Goal: Task Accomplishment & Management: Manage account settings

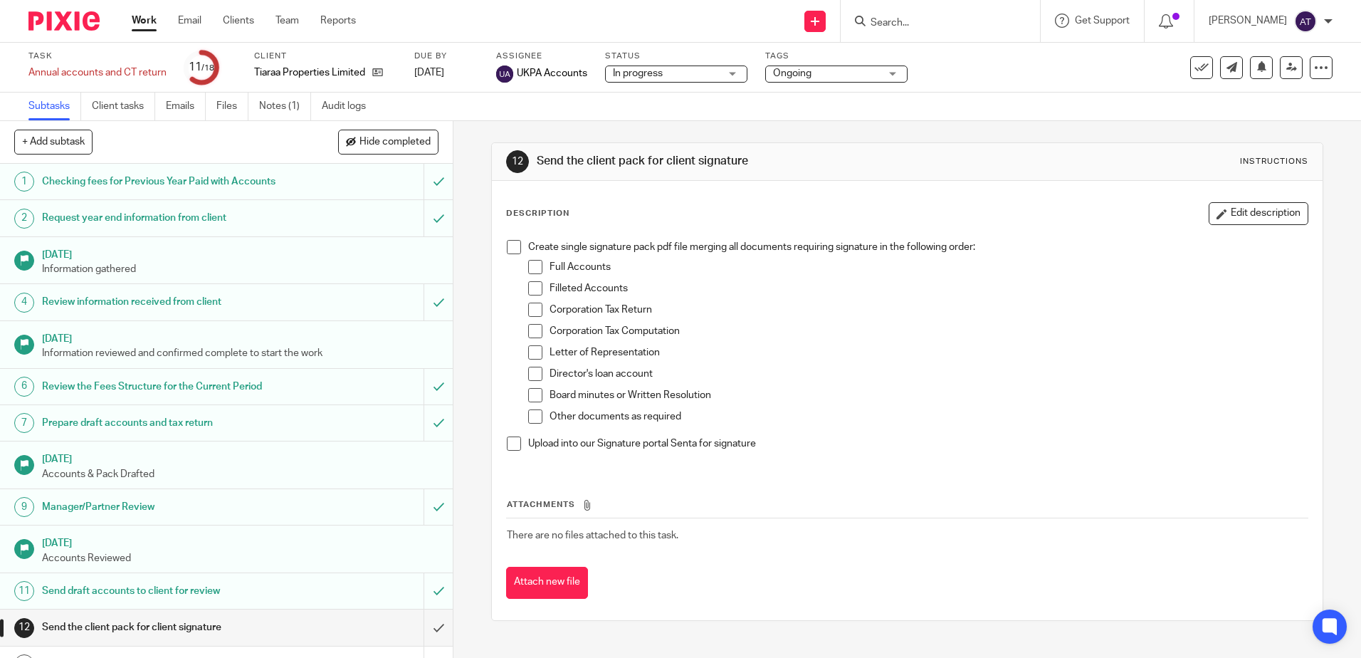
click at [900, 25] on input "Search" at bounding box center [933, 23] width 128 height 13
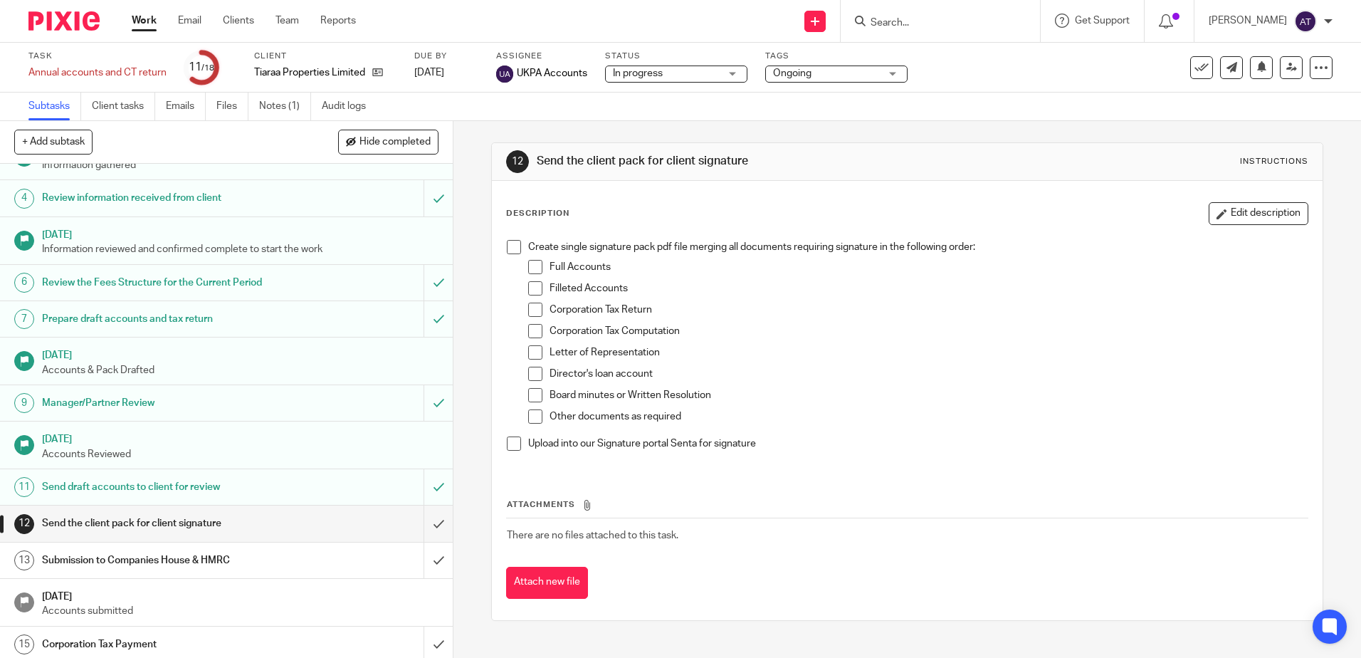
scroll to position [219, 0]
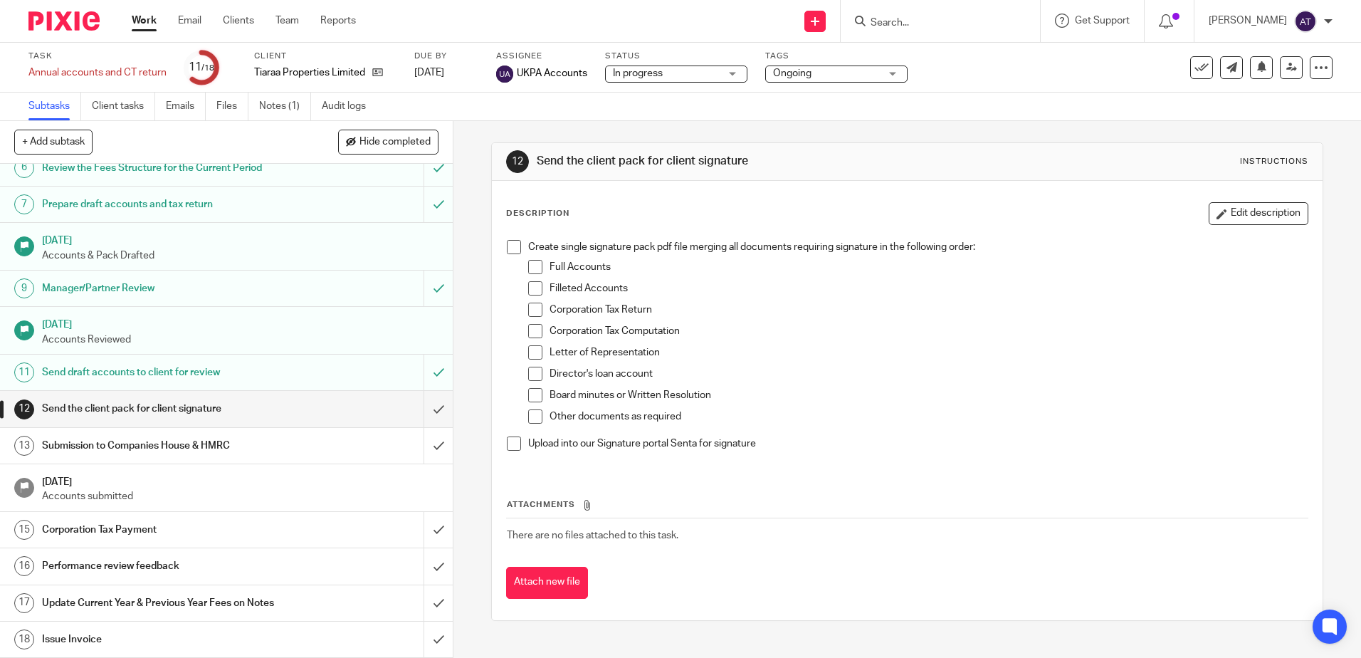
click at [995, 20] on input "Search" at bounding box center [933, 23] width 128 height 13
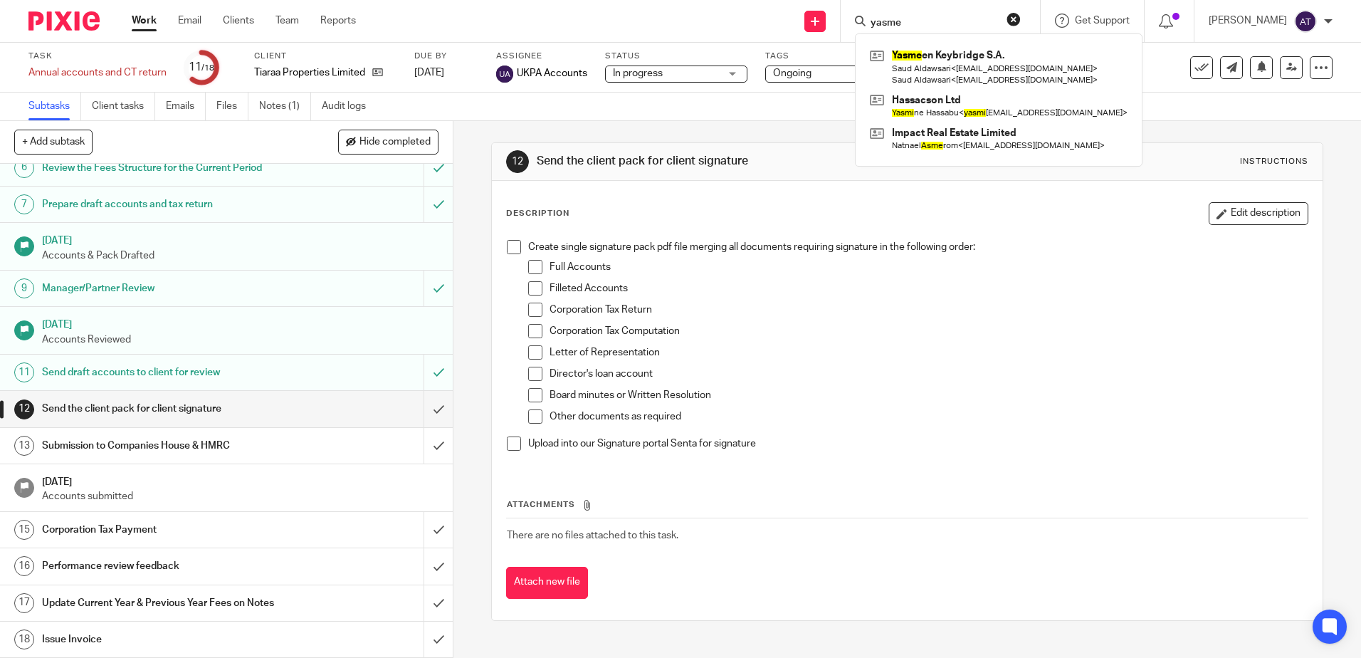
click at [932, 23] on input "yasme" at bounding box center [933, 23] width 128 height 13
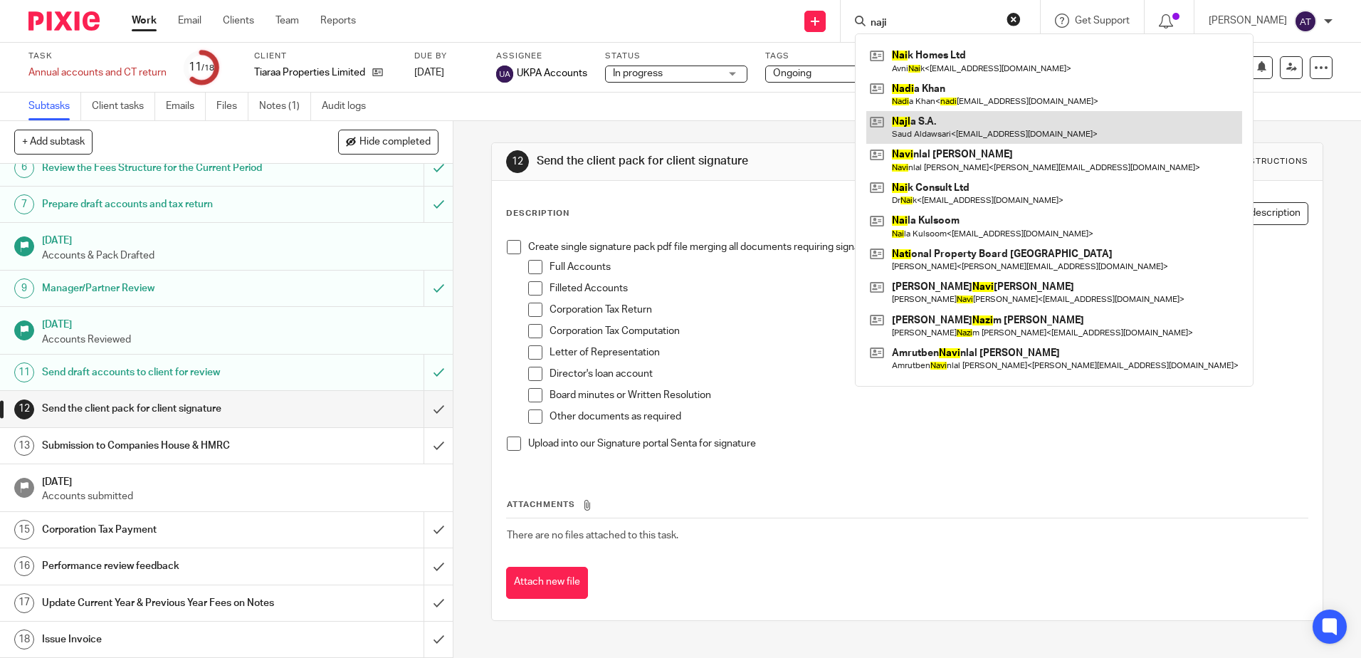
type input "naji"
click at [982, 127] on link at bounding box center [1055, 127] width 376 height 33
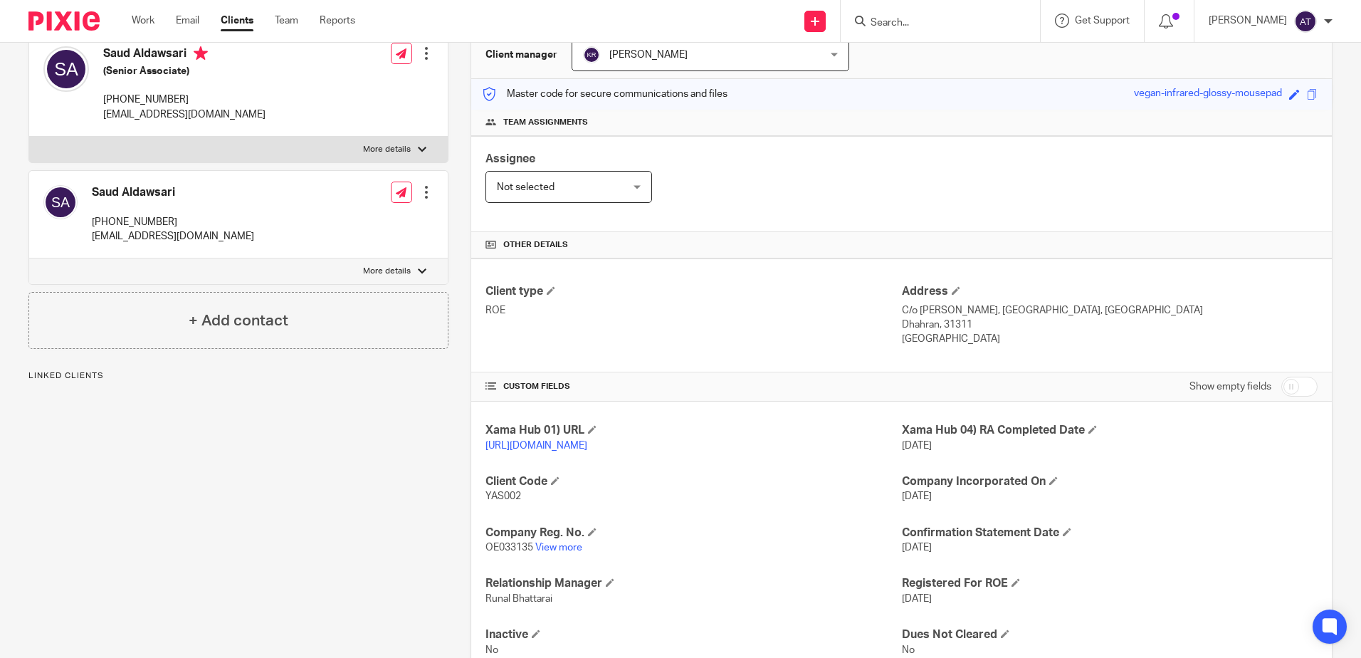
scroll to position [210, 0]
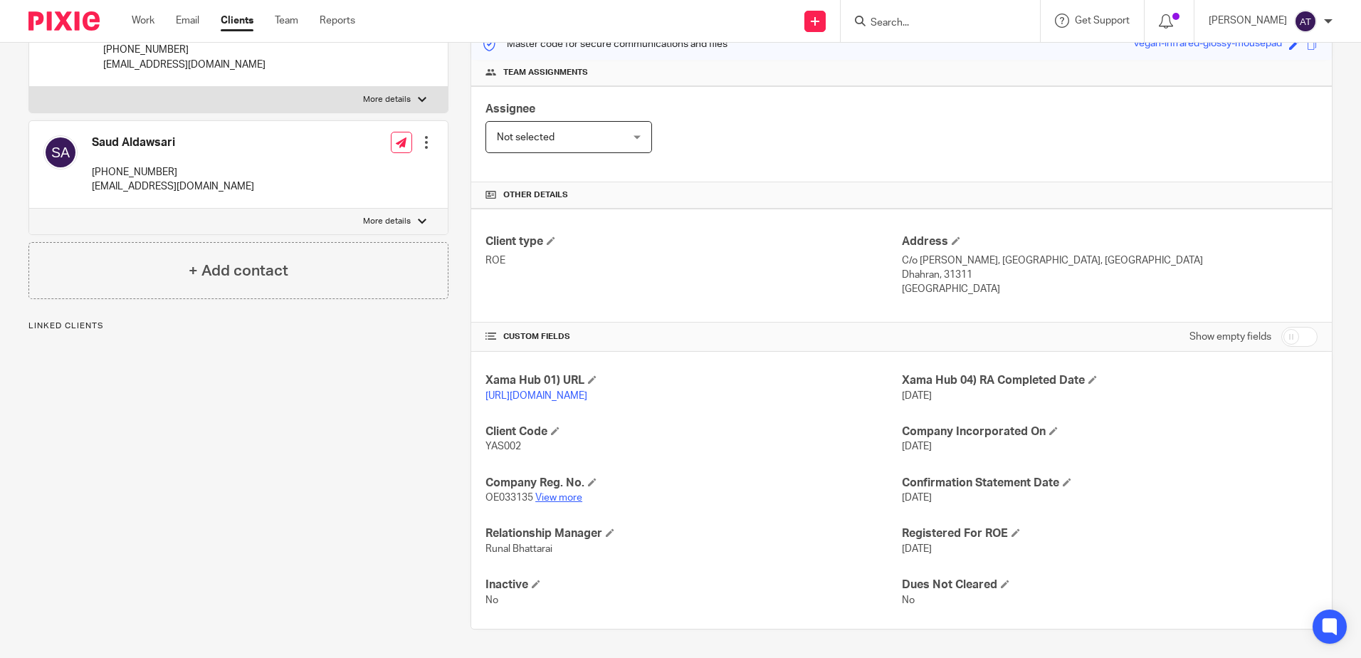
click at [556, 494] on link "View more" at bounding box center [558, 498] width 47 height 10
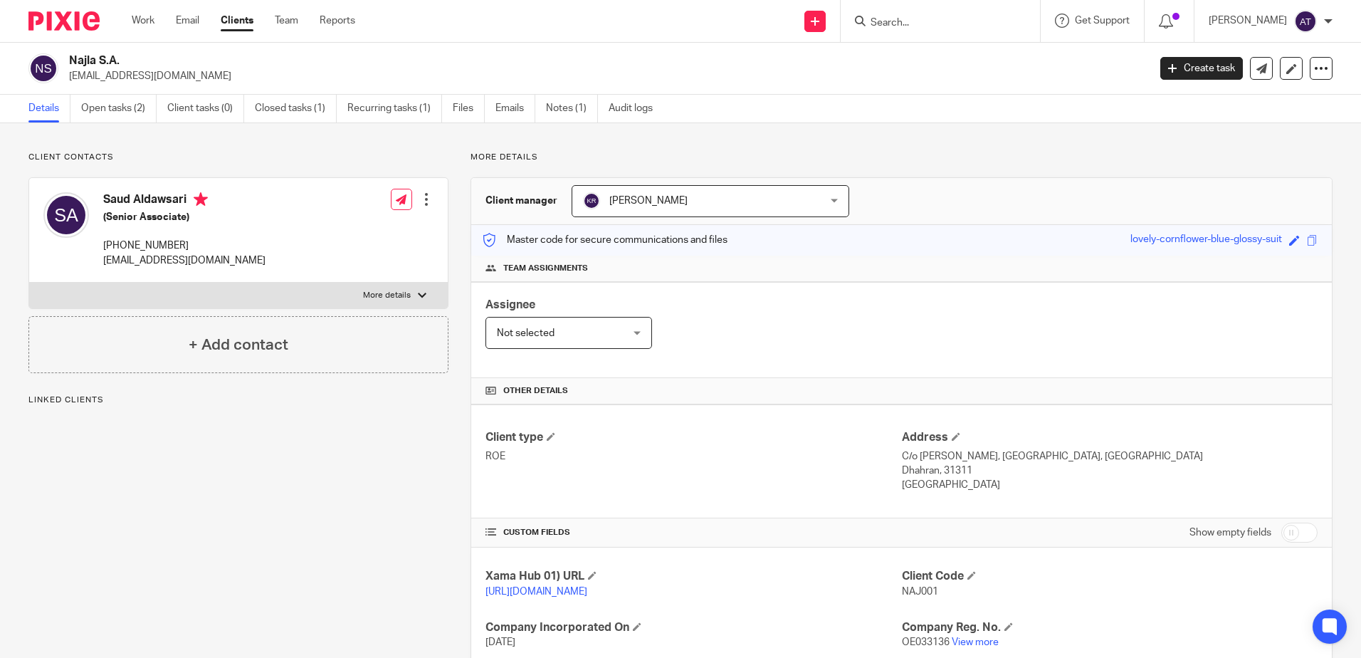
scroll to position [210, 0]
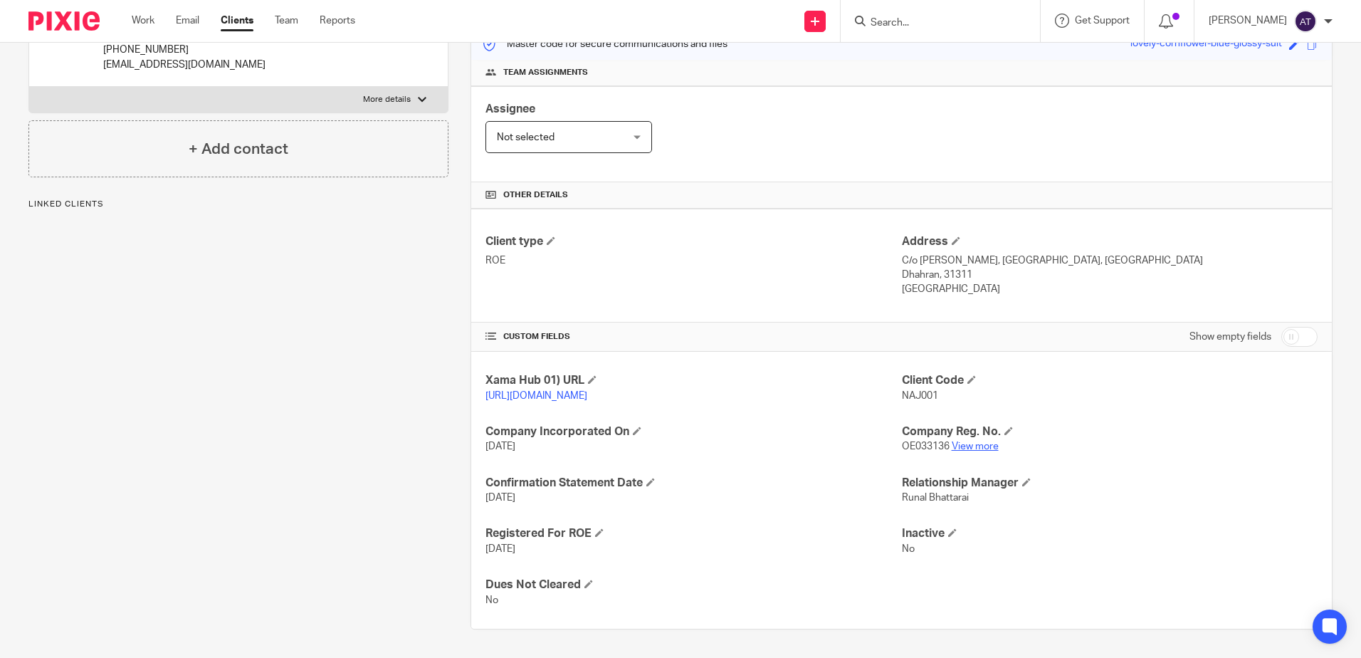
click at [952, 446] on link "View more" at bounding box center [975, 446] width 47 height 10
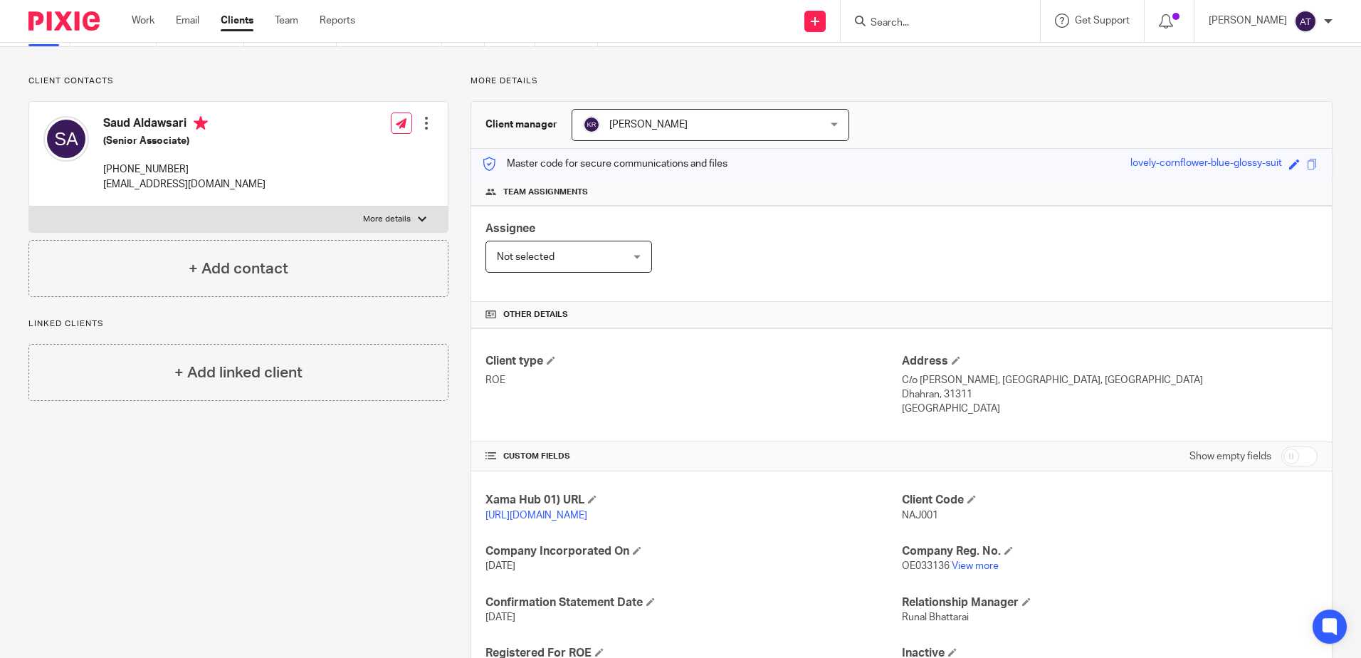
scroll to position [0, 0]
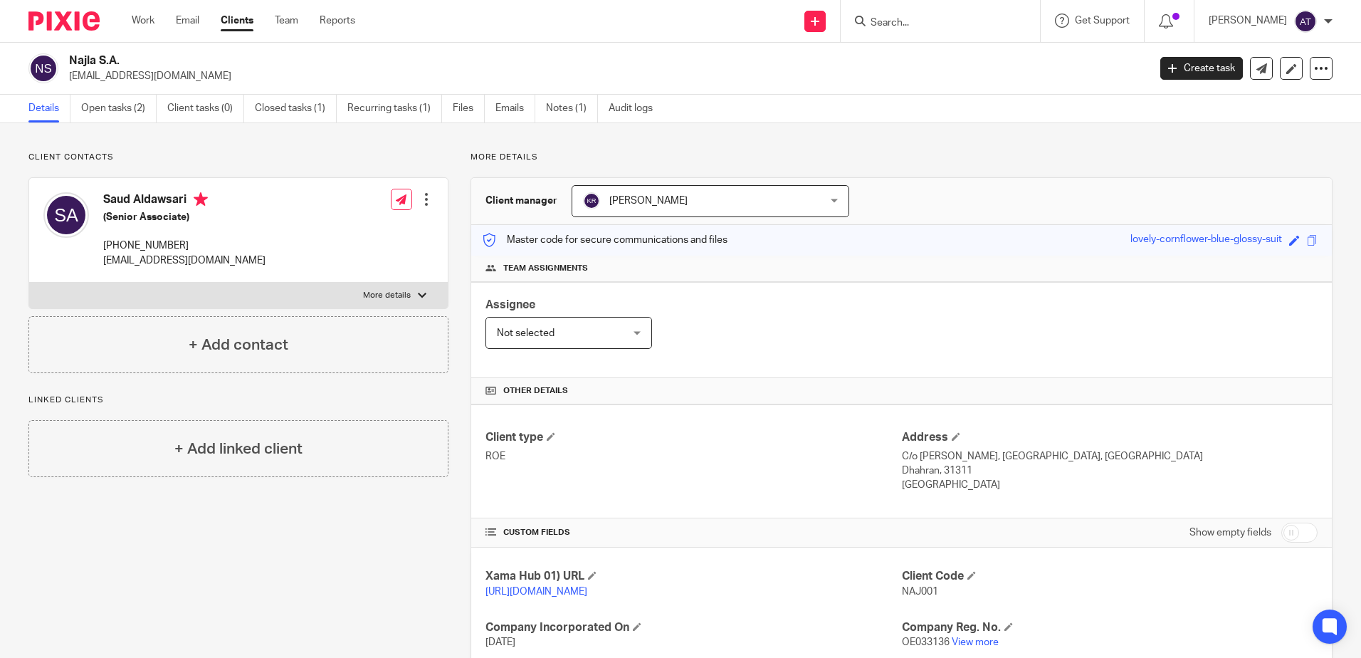
click at [978, 24] on input "Search" at bounding box center [933, 23] width 128 height 13
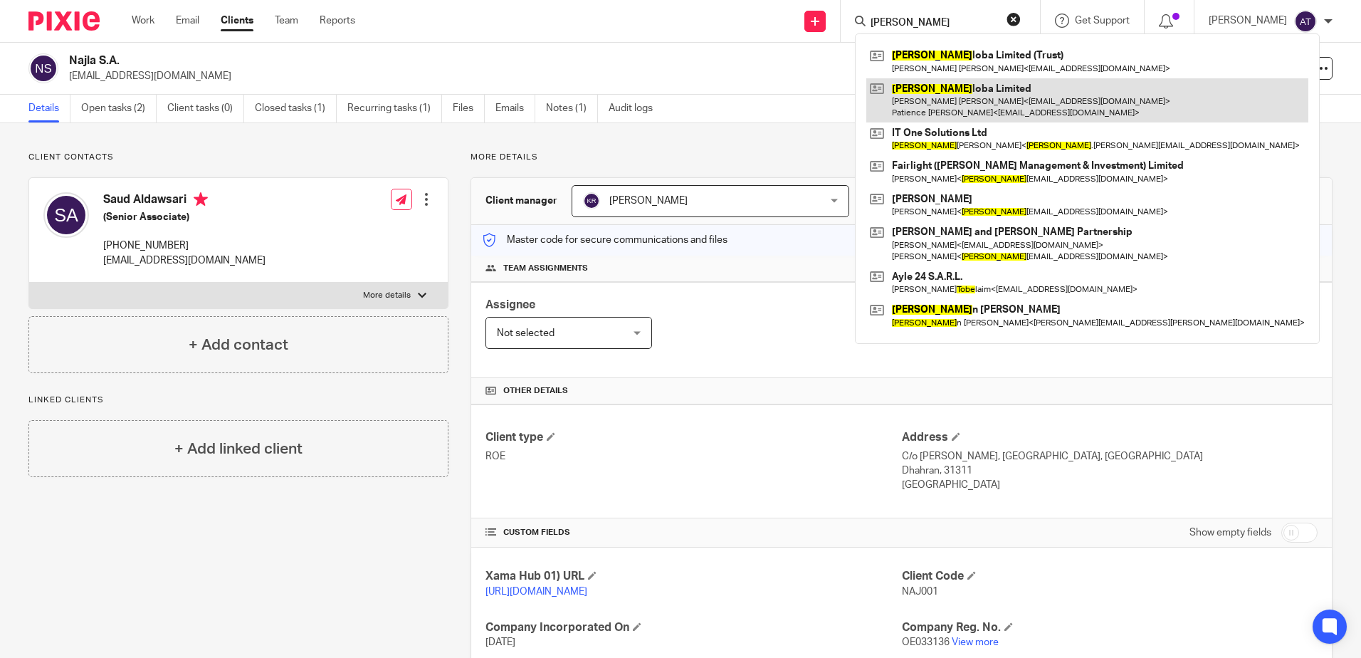
type input "toby"
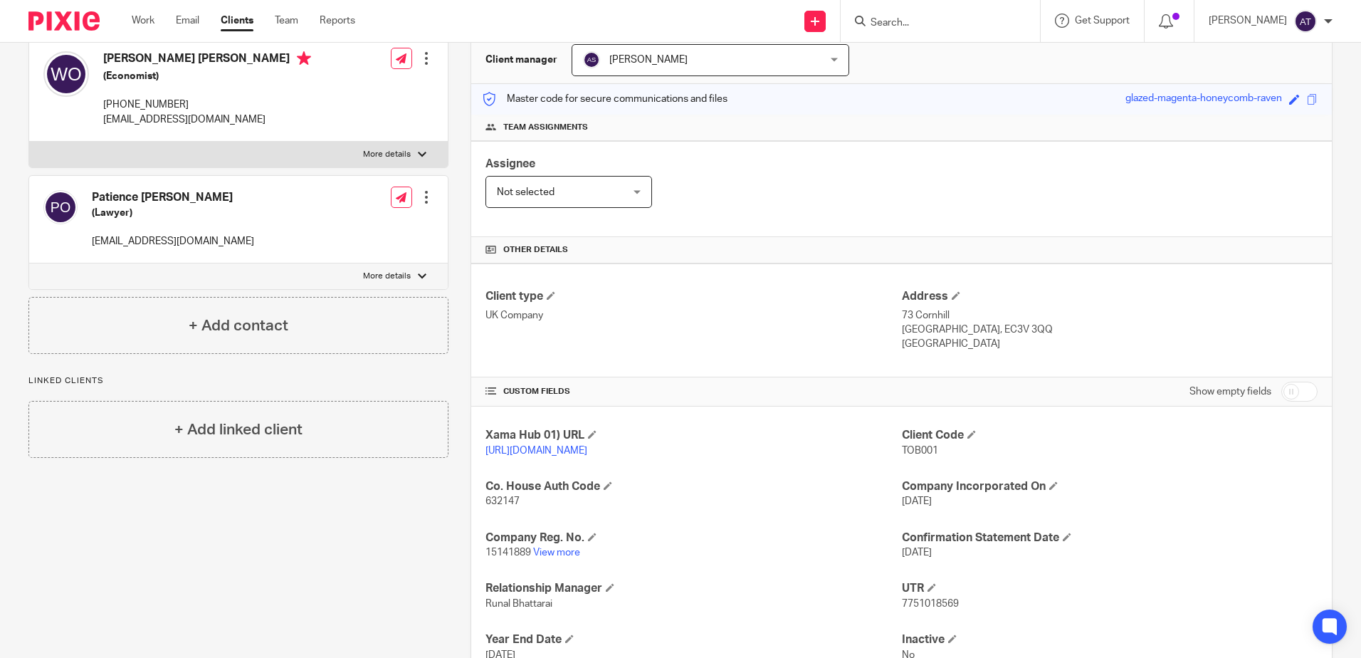
scroll to position [142, 0]
click at [566, 556] on link "View more" at bounding box center [556, 551] width 47 height 10
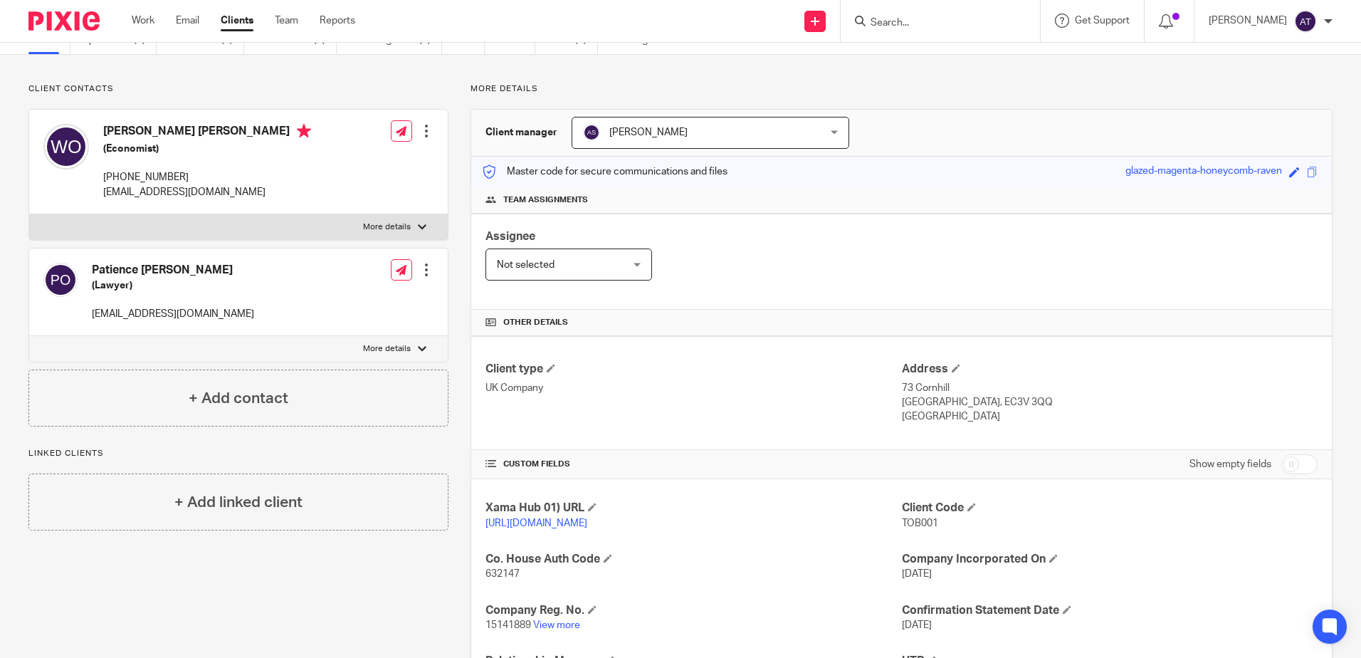
scroll to position [0, 0]
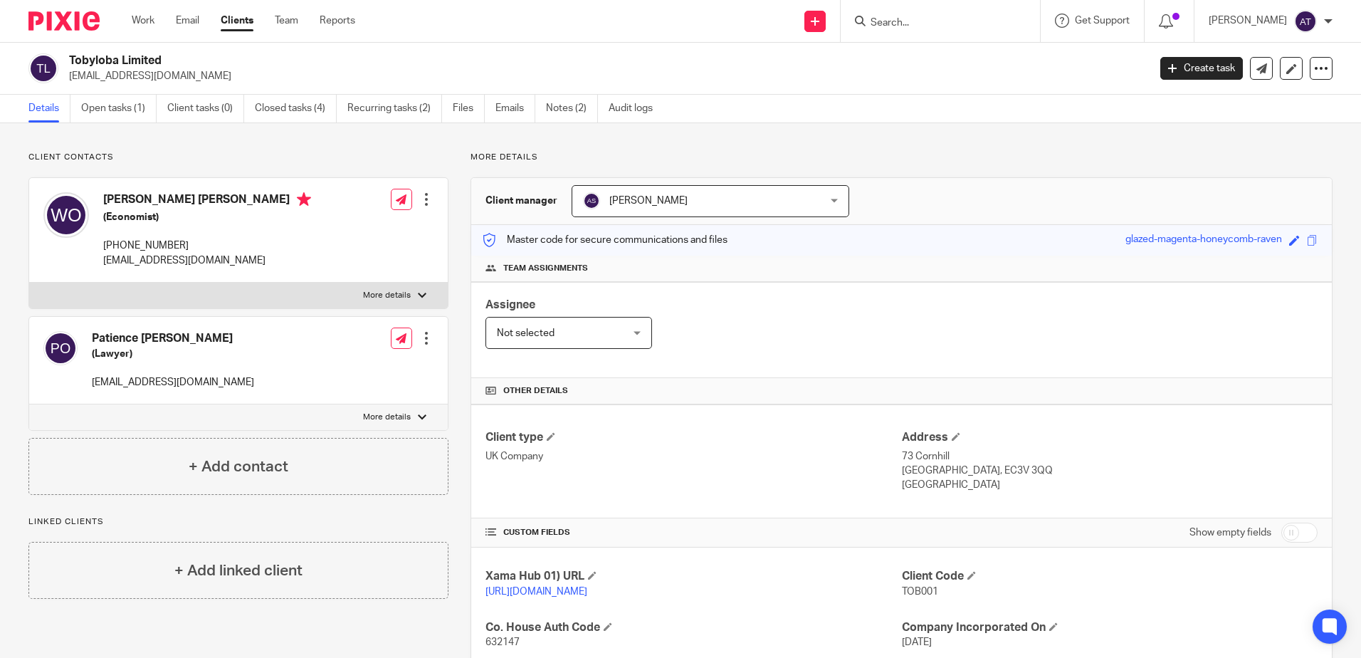
click at [213, 155] on p "Client contacts" at bounding box center [238, 157] width 420 height 11
click at [634, 108] on link "Audit logs" at bounding box center [636, 109] width 55 height 28
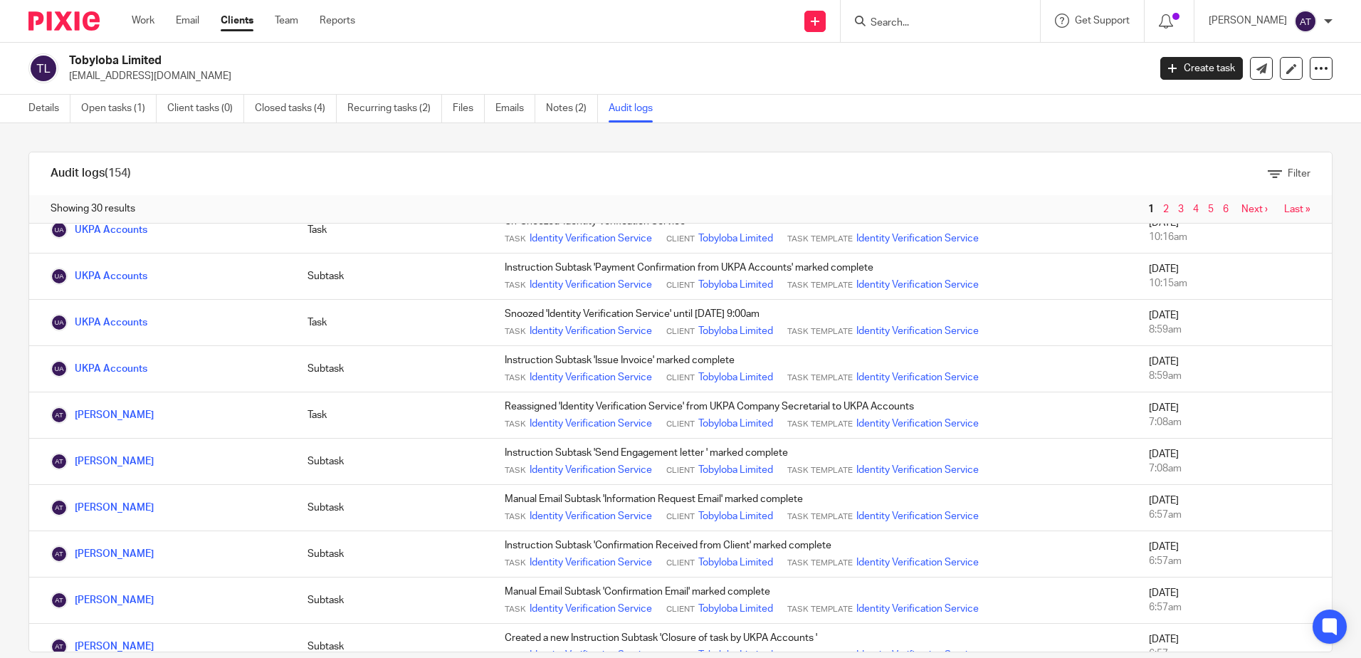
scroll to position [989, 0]
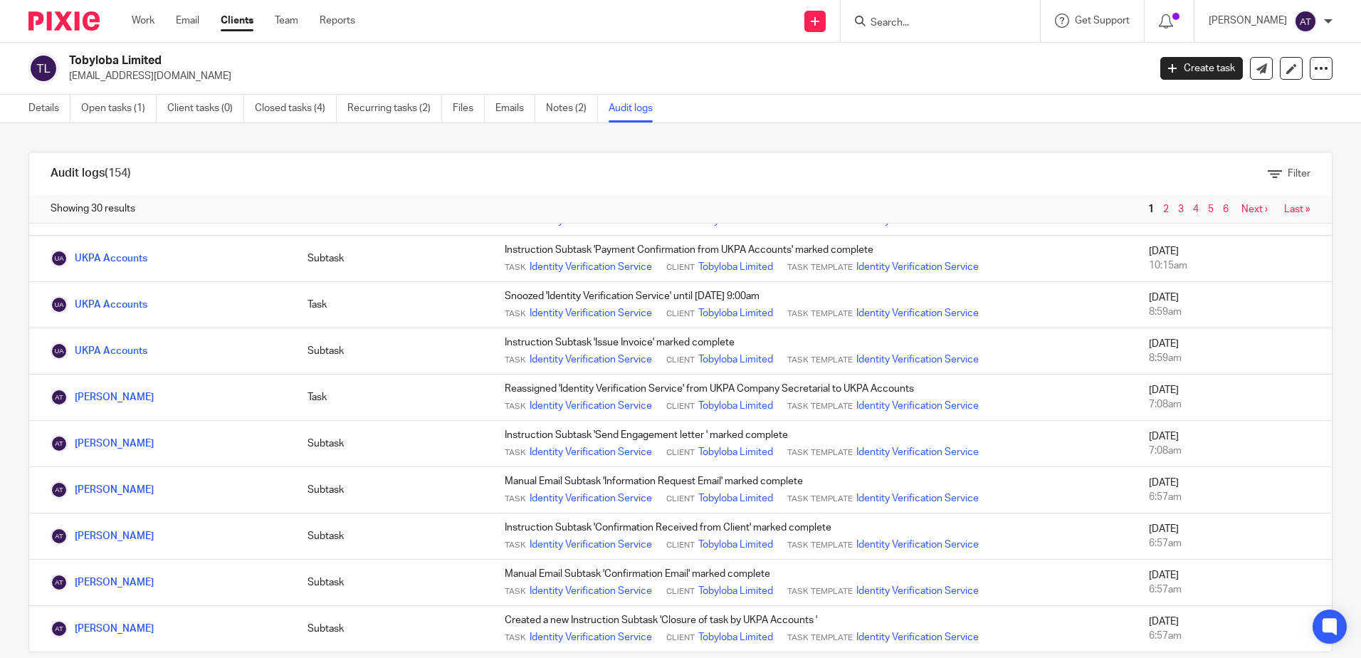
click at [929, 25] on input "Search" at bounding box center [933, 23] width 128 height 13
click at [52, 107] on link "Details" at bounding box center [49, 109] width 42 height 28
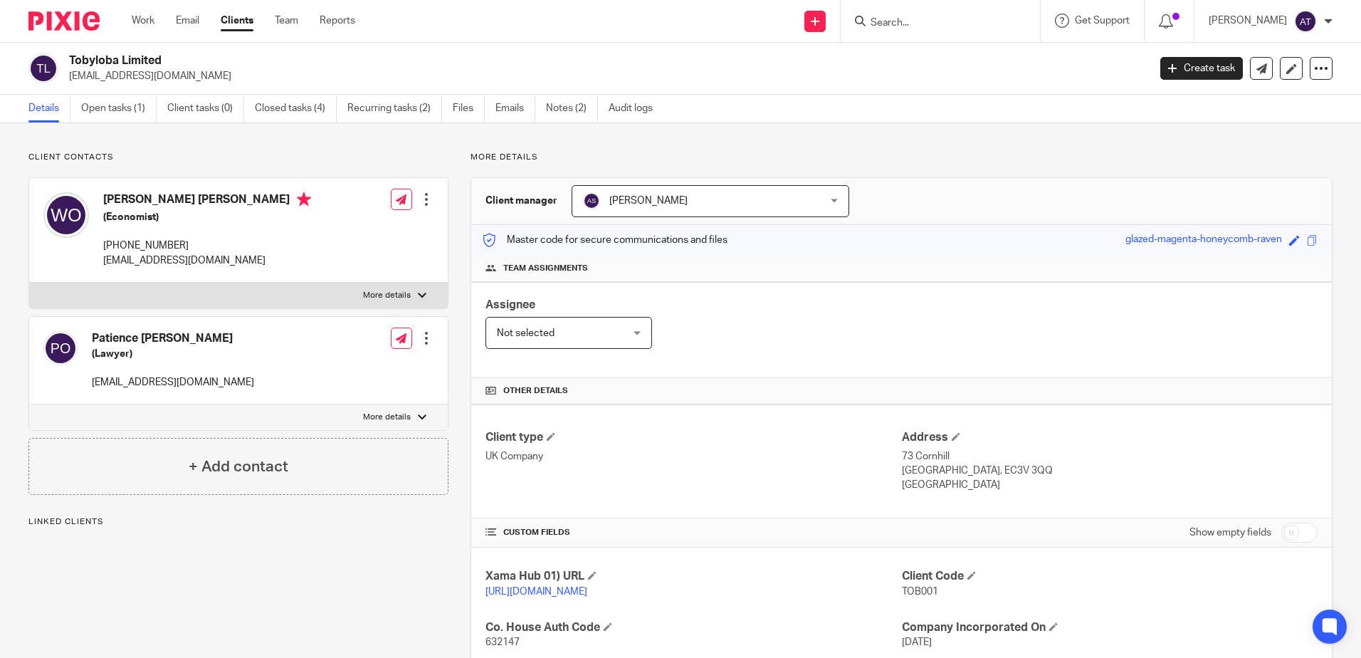
scroll to position [261, 0]
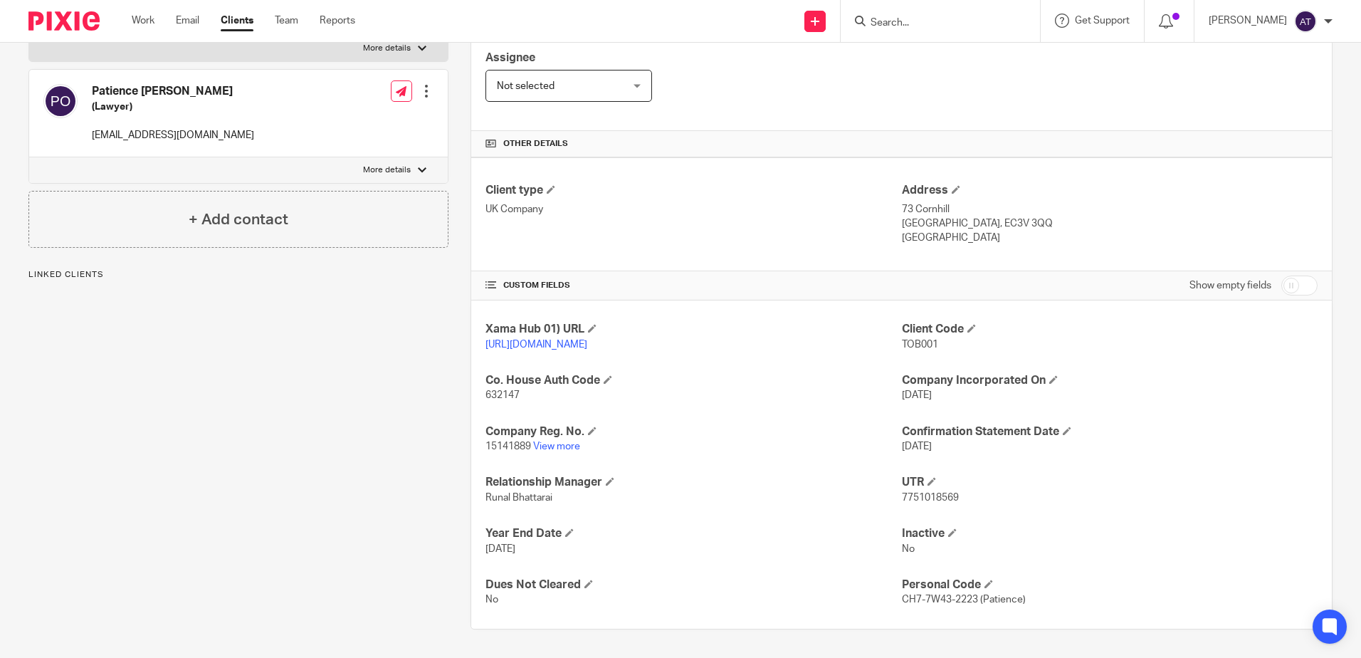
click at [506, 394] on span "632147" at bounding box center [503, 395] width 34 height 10
copy span "632147"
click at [946, 19] on input "Search" at bounding box center [933, 23] width 128 height 13
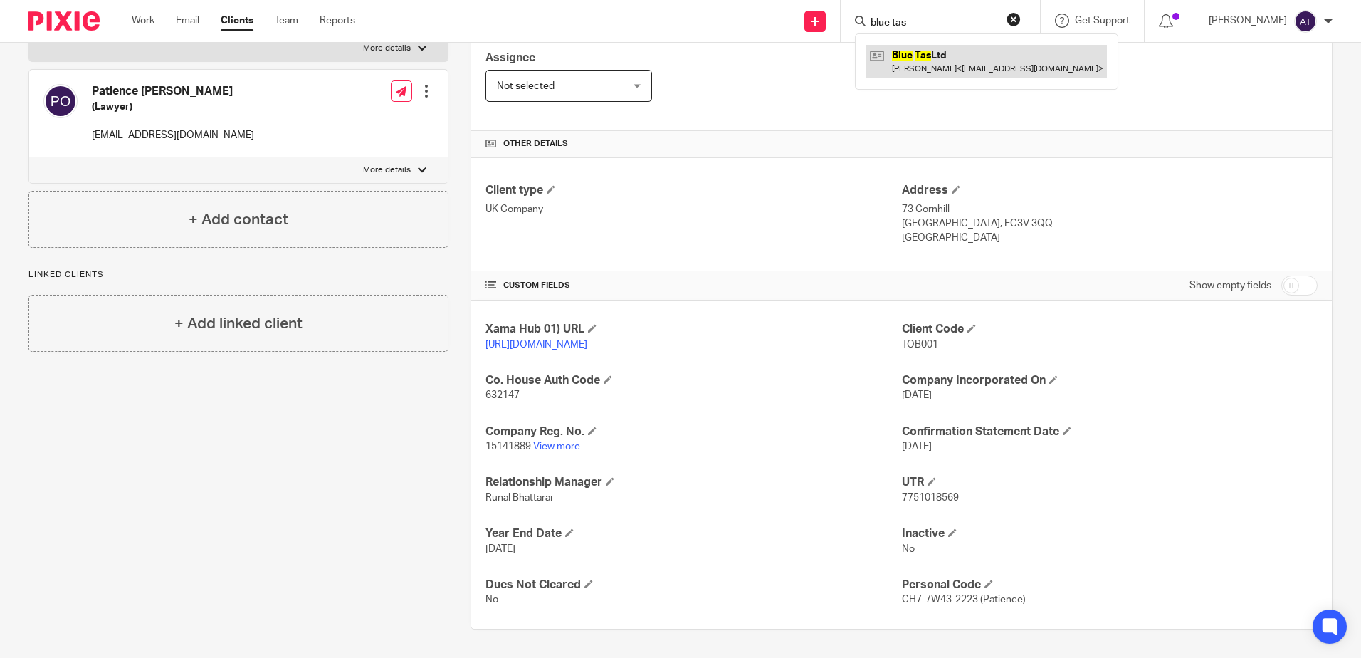
type input "blue tas"
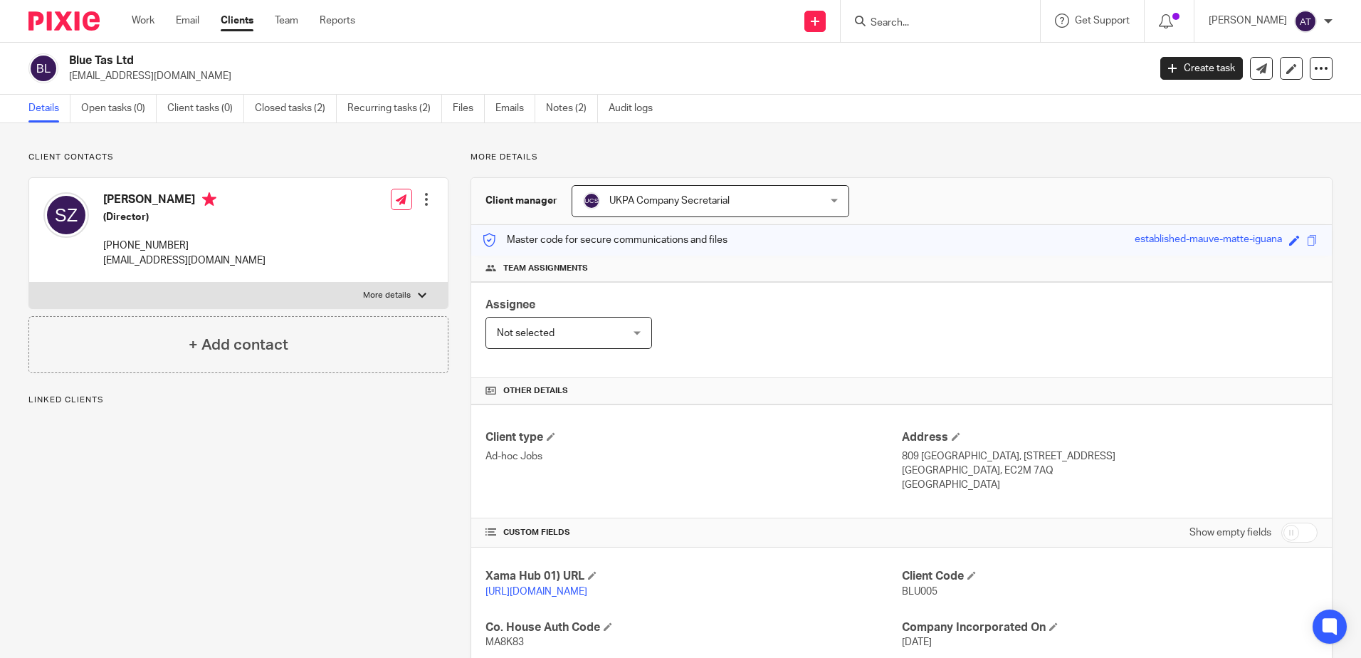
click at [961, 28] on input "Search" at bounding box center [933, 23] width 128 height 13
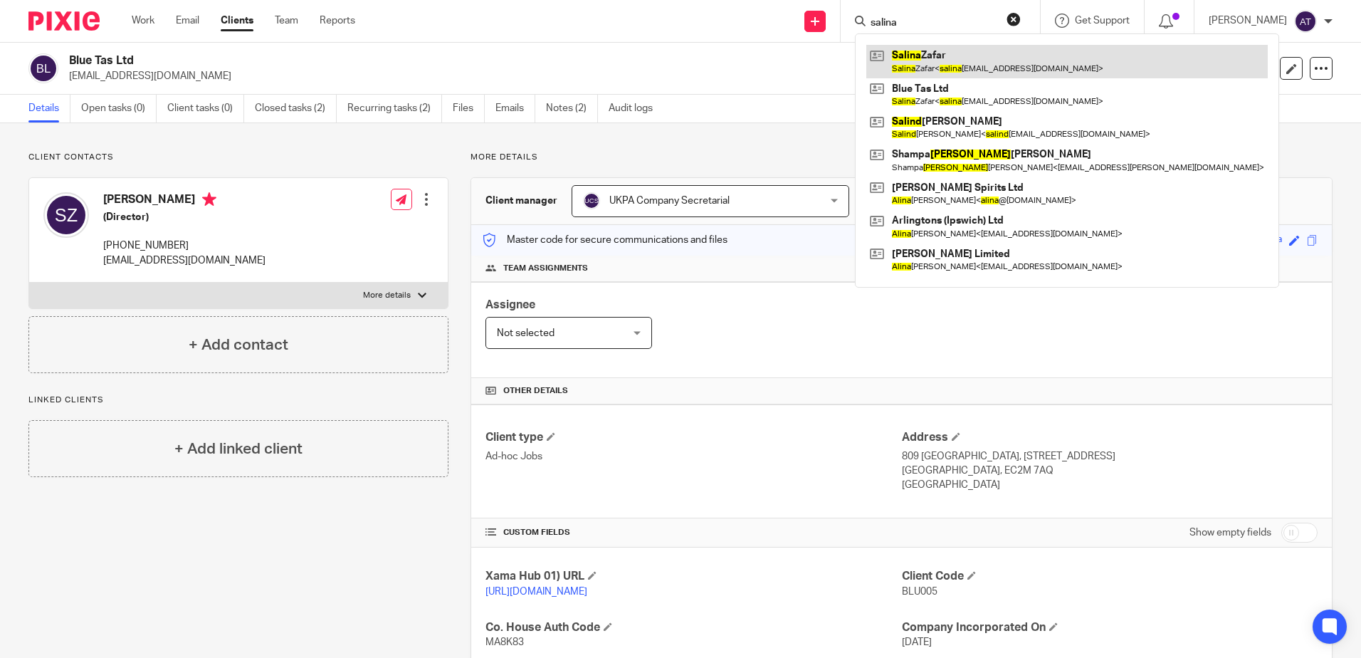
type input "salina"
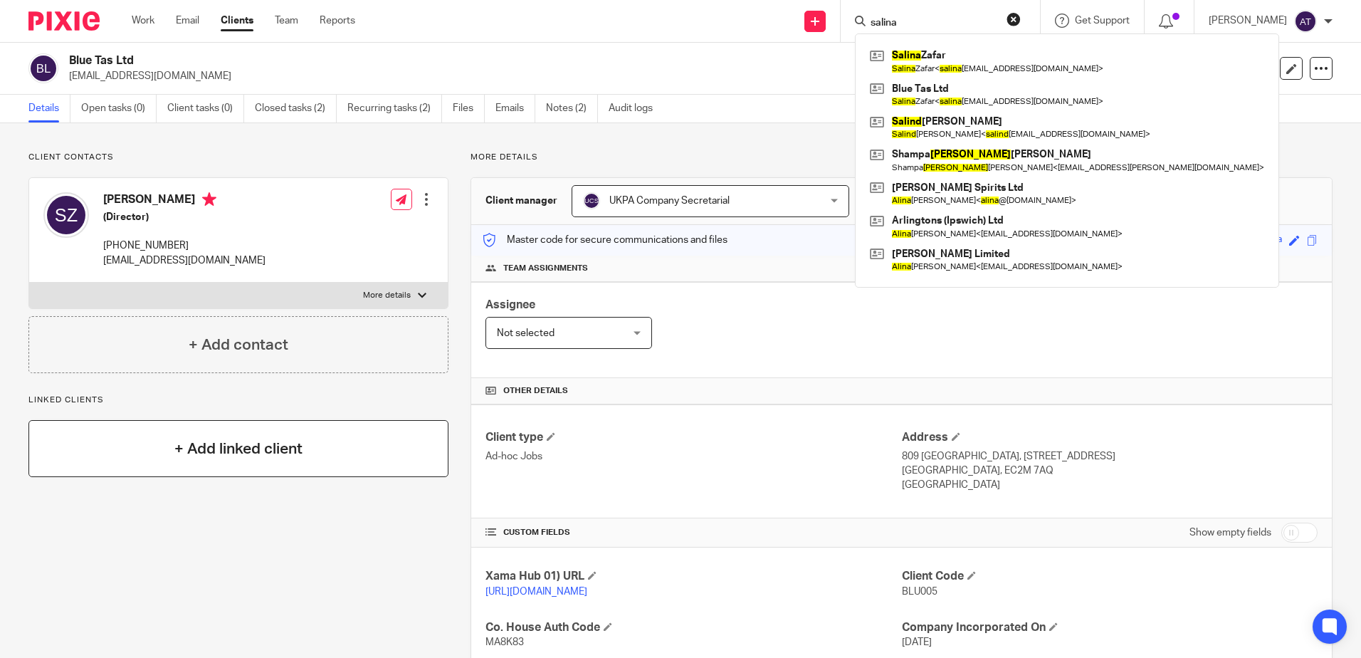
click at [230, 462] on div "+ Add linked client" at bounding box center [238, 448] width 420 height 57
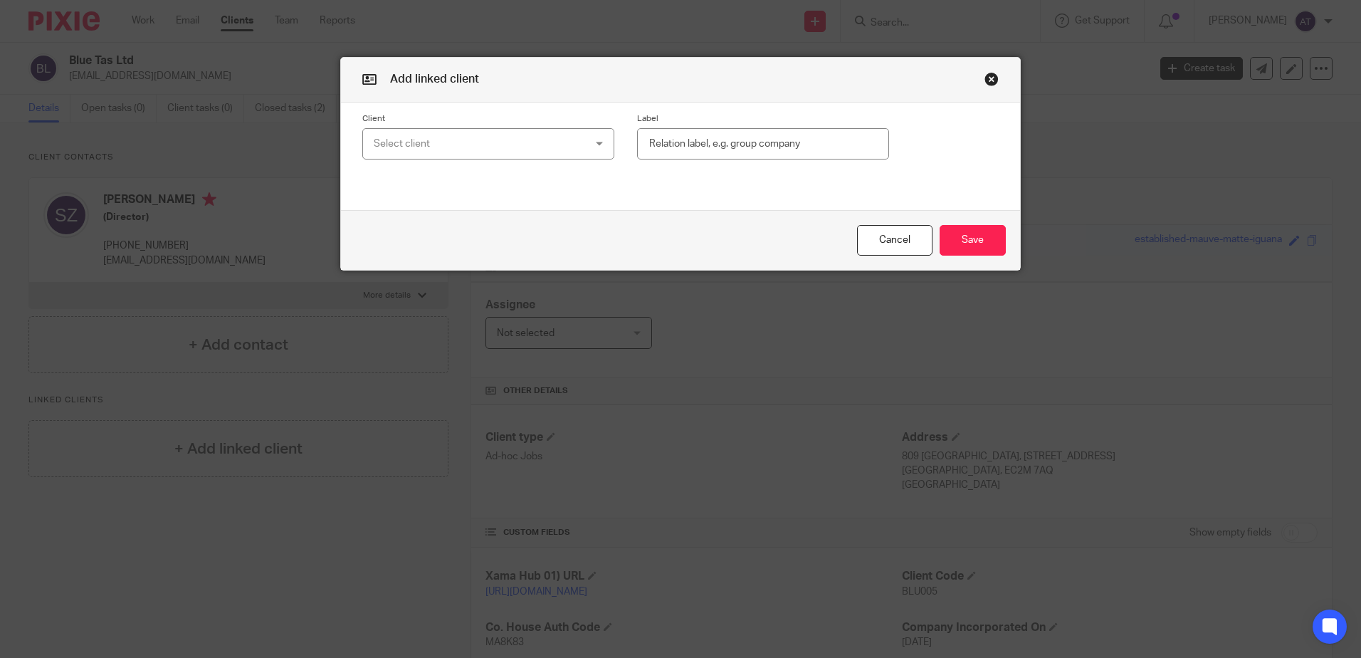
click at [533, 152] on div "Select client" at bounding box center [470, 144] width 192 height 30
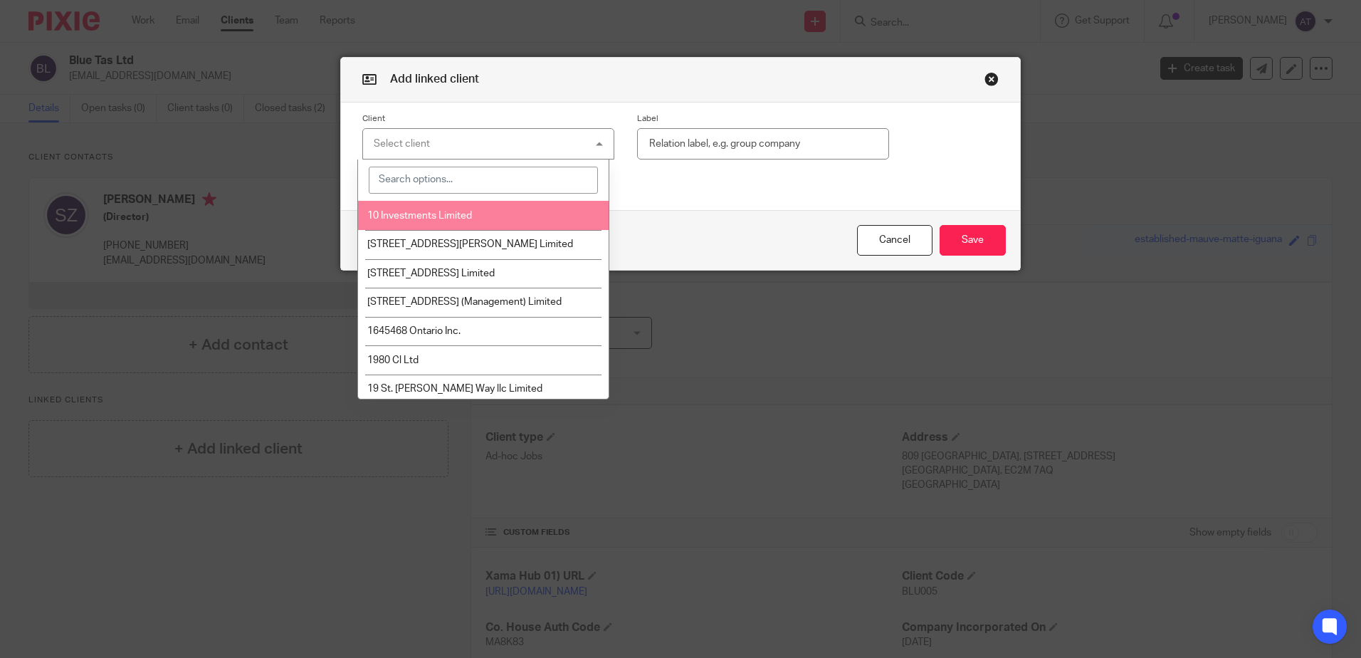
click at [459, 180] on input "search" at bounding box center [483, 180] width 229 height 27
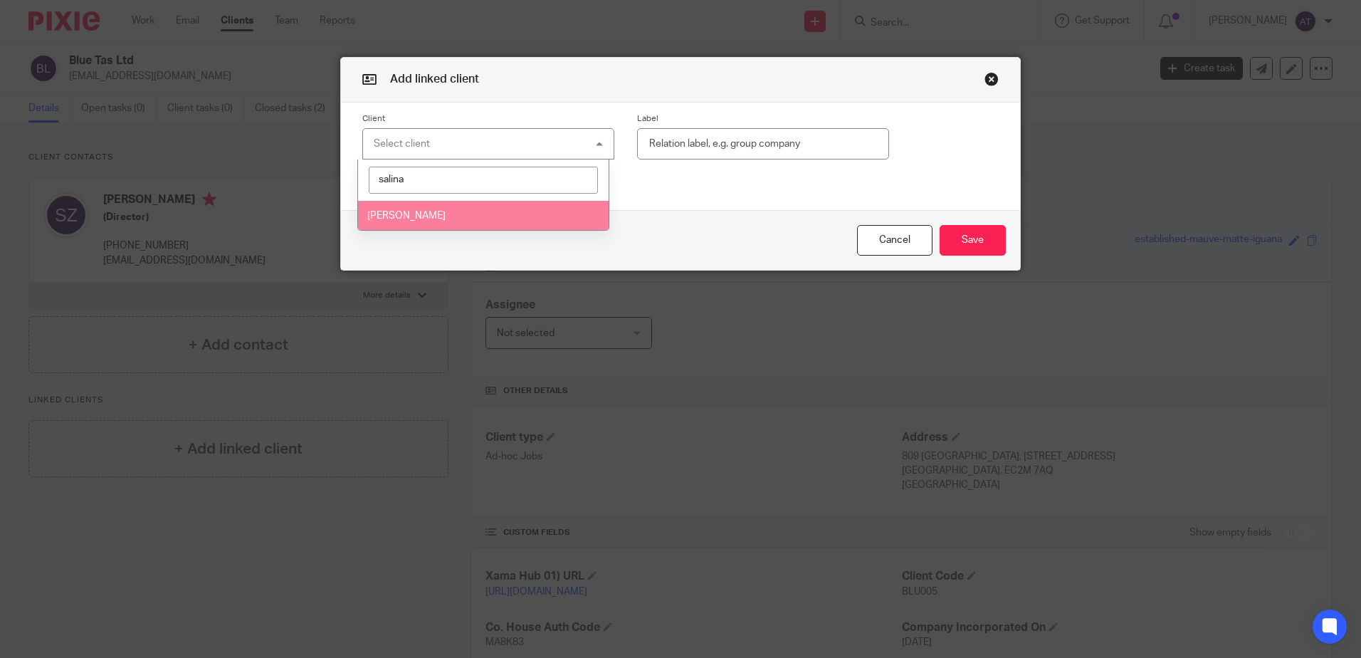
type input "salina"
click at [503, 221] on li "[PERSON_NAME]" at bounding box center [483, 215] width 251 height 29
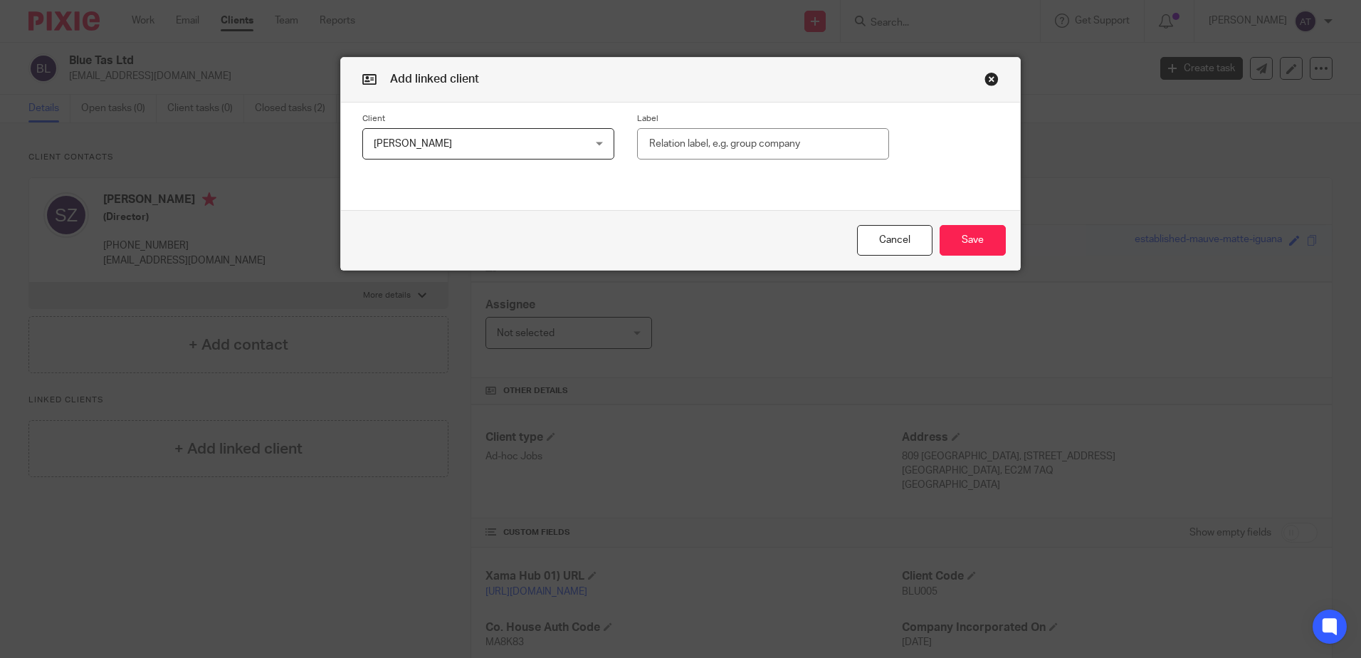
click at [763, 141] on input "text" at bounding box center [763, 144] width 252 height 32
click at [971, 235] on button "Save" at bounding box center [973, 240] width 66 height 31
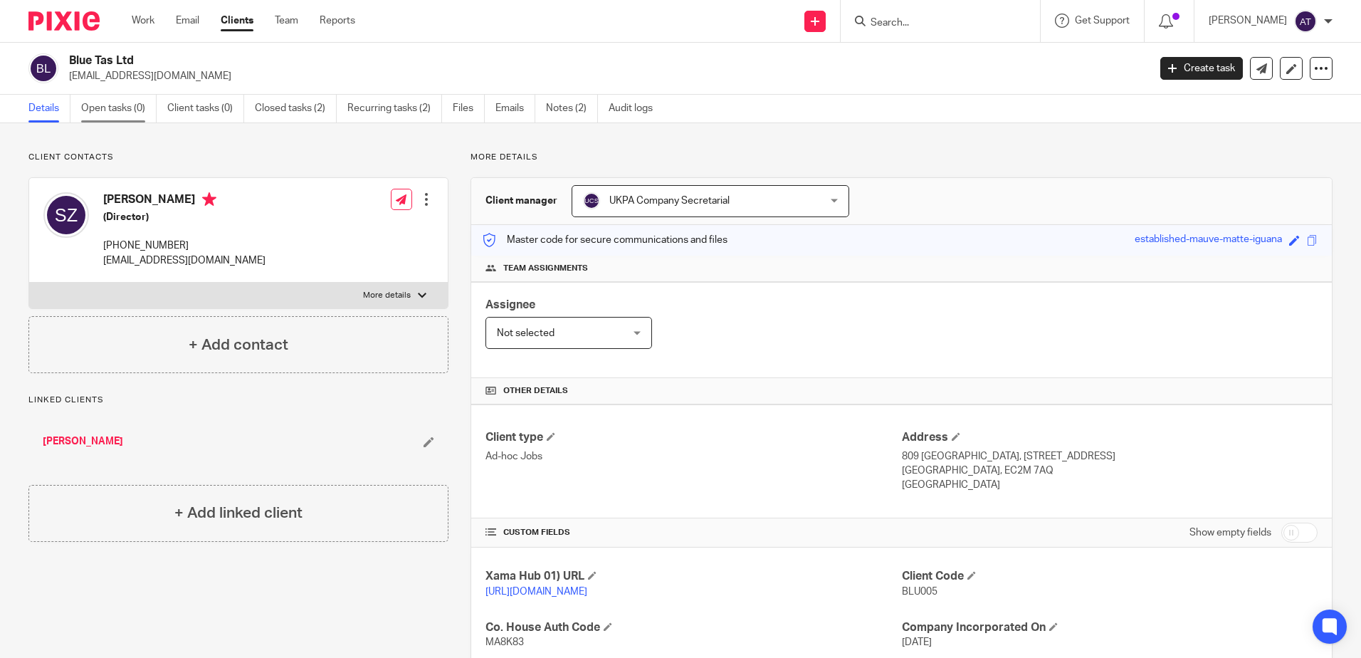
click at [125, 113] on link "Open tasks (0)" at bounding box center [118, 109] width 75 height 28
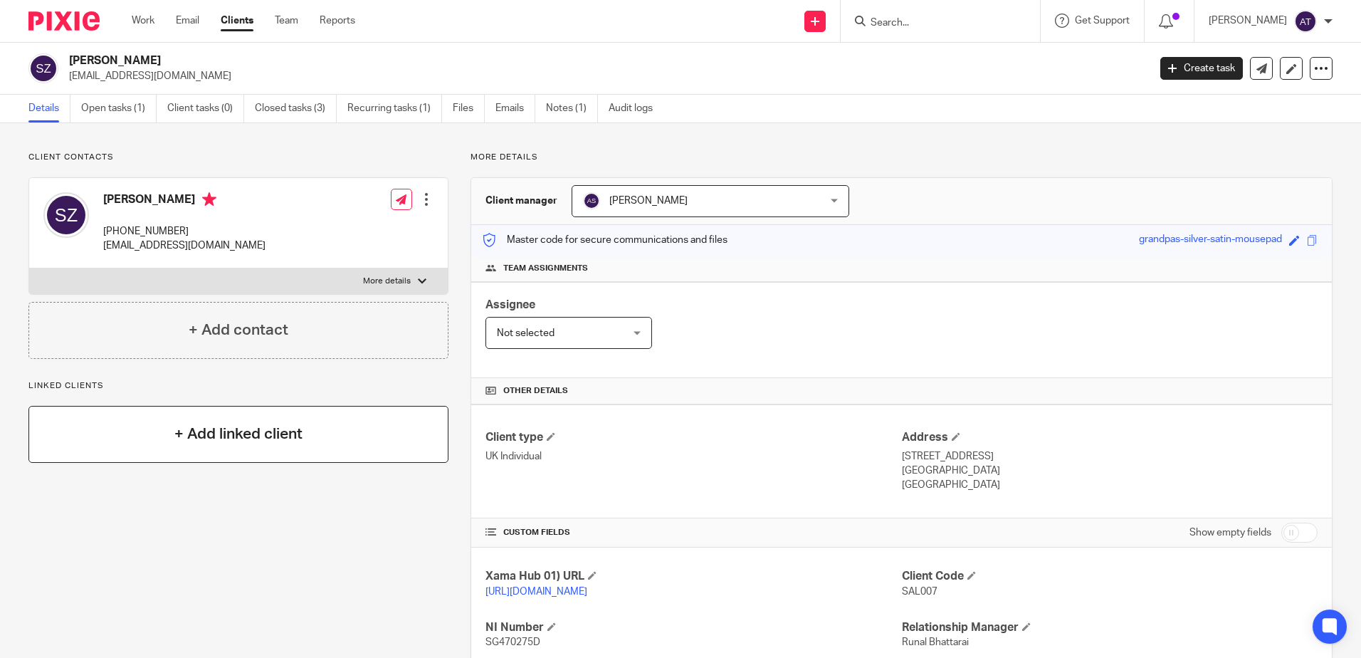
click at [238, 434] on h4 "+ Add linked client" at bounding box center [238, 434] width 128 height 22
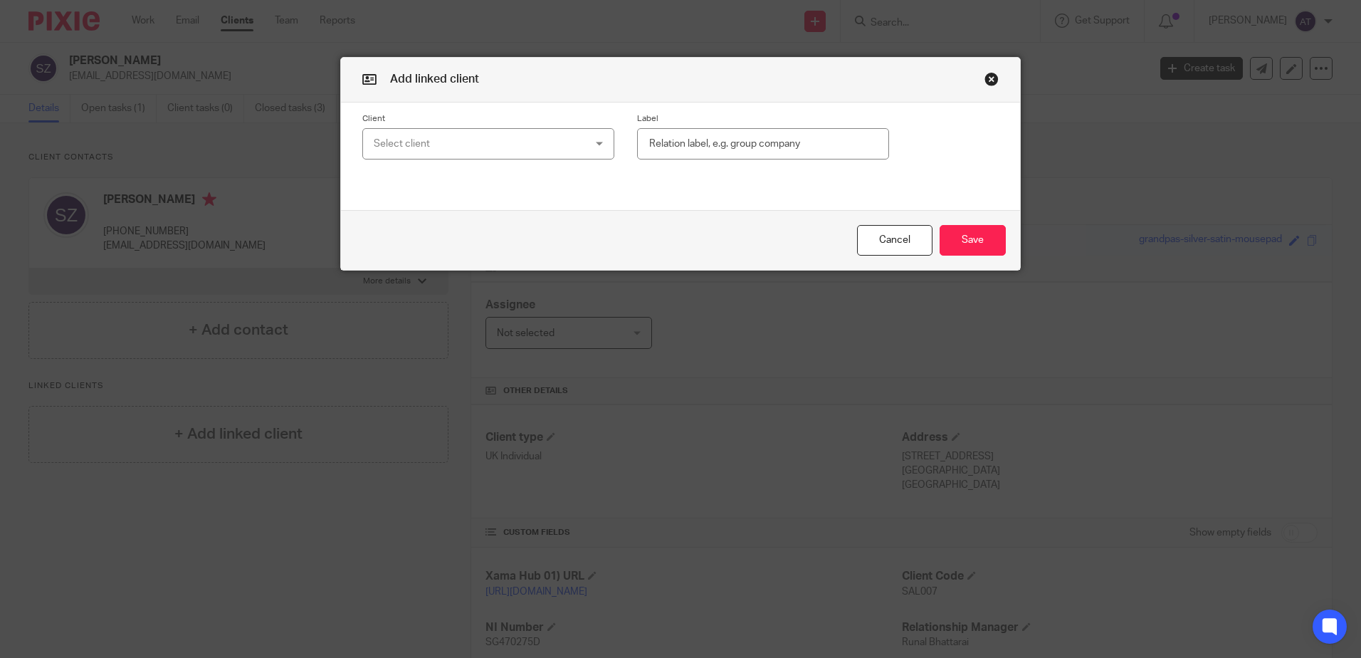
click at [587, 147] on div "Select client" at bounding box center [488, 144] width 252 height 32
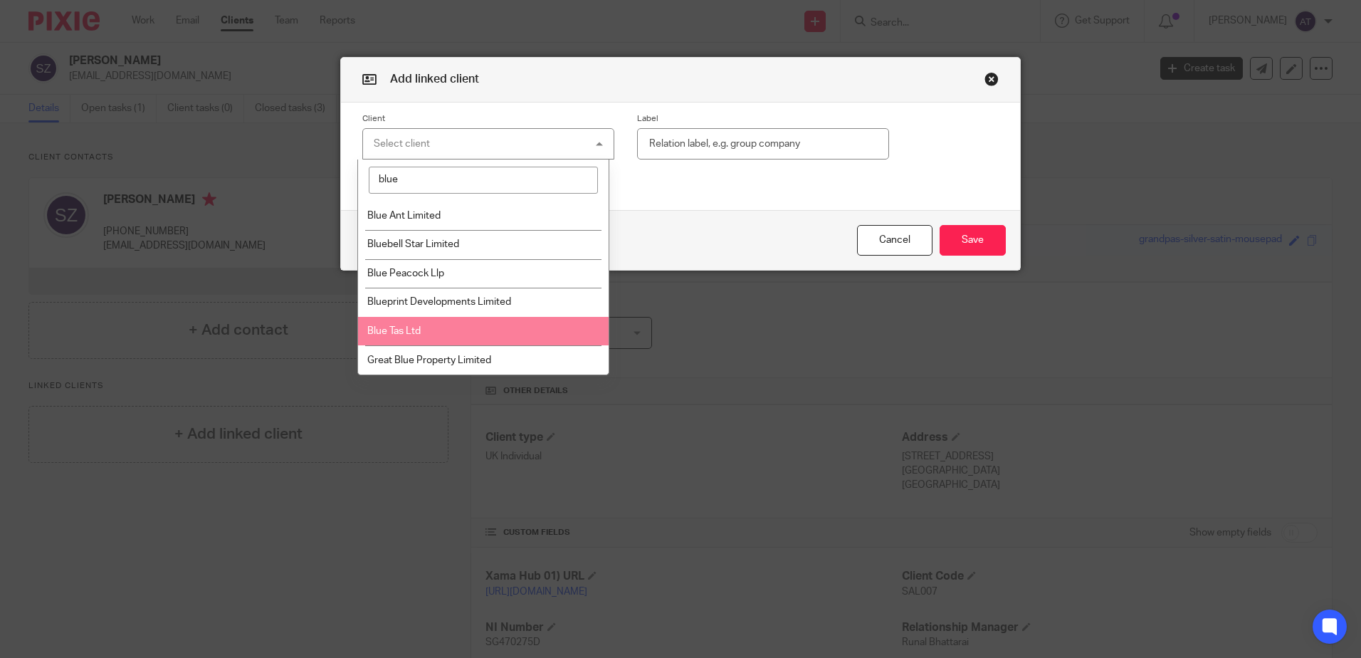
type input "blue"
click at [466, 327] on li "Blue Tas Ltd" at bounding box center [483, 331] width 251 height 29
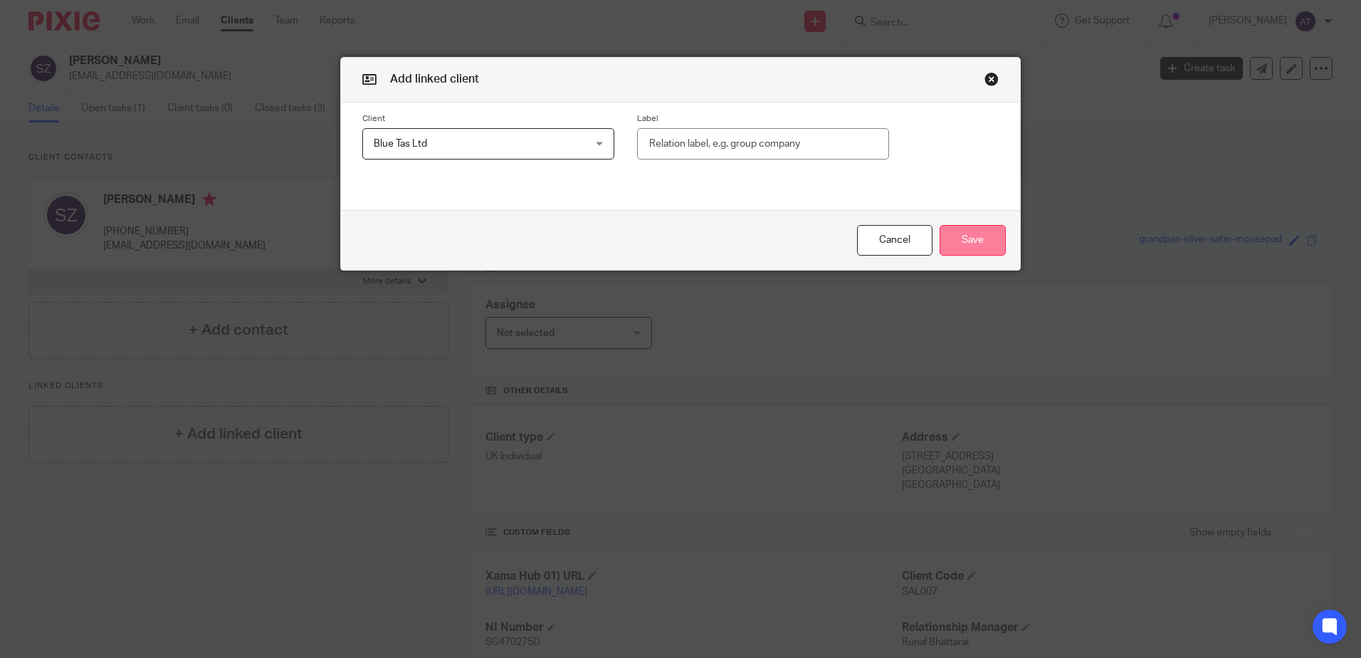
click at [977, 244] on button "Save" at bounding box center [973, 240] width 66 height 31
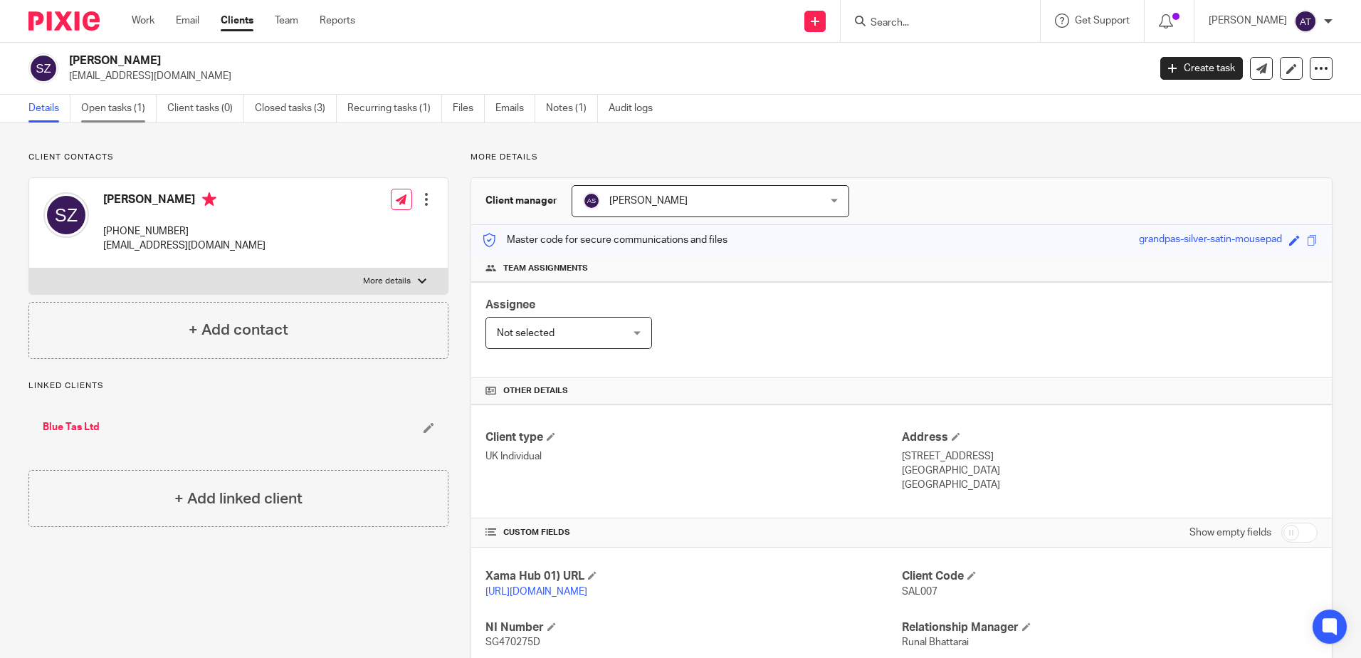
click at [125, 116] on link "Open tasks (1)" at bounding box center [118, 109] width 75 height 28
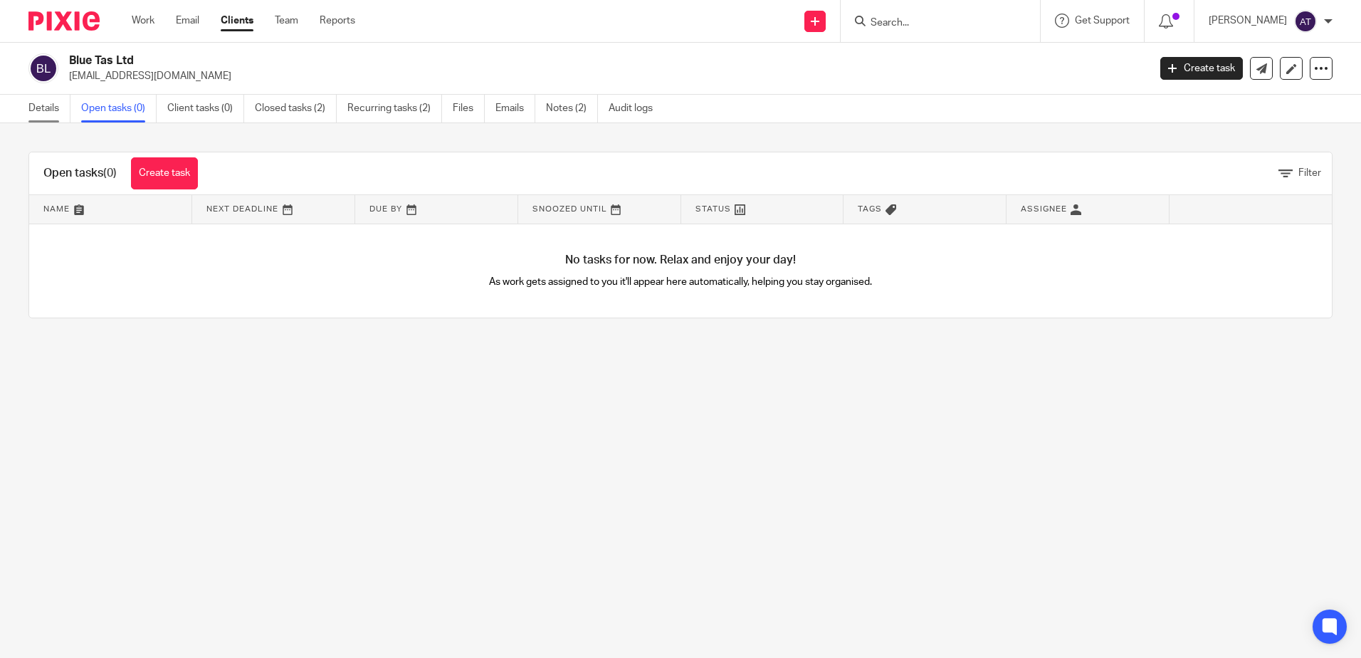
click at [30, 107] on link "Details" at bounding box center [49, 109] width 42 height 28
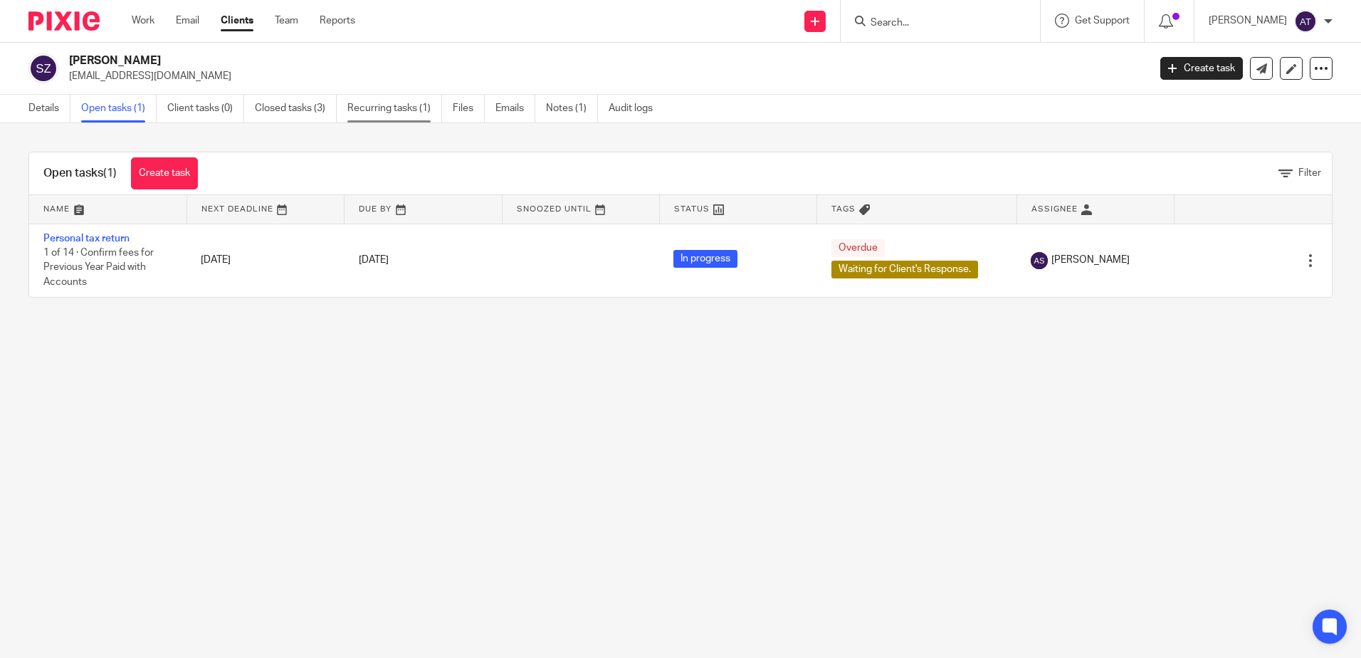
click at [420, 114] on link "Recurring tasks (1)" at bounding box center [394, 109] width 95 height 28
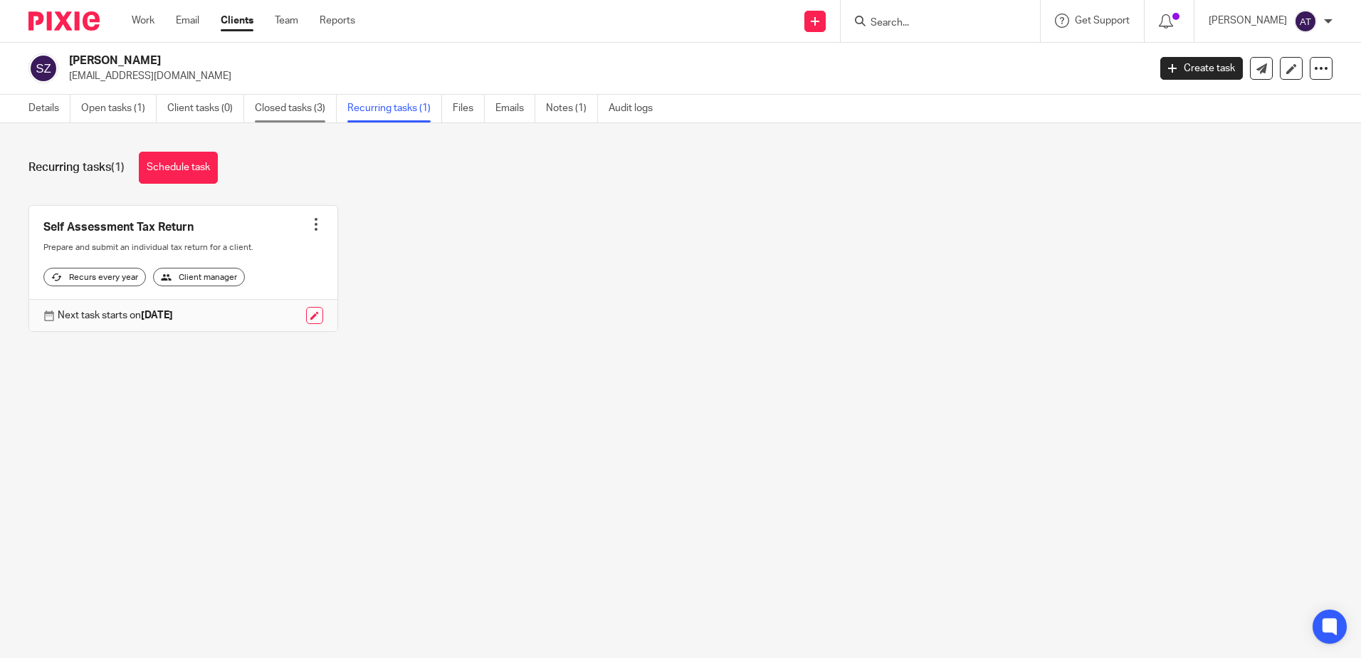
click at [291, 112] on link "Closed tasks (3)" at bounding box center [296, 109] width 82 height 28
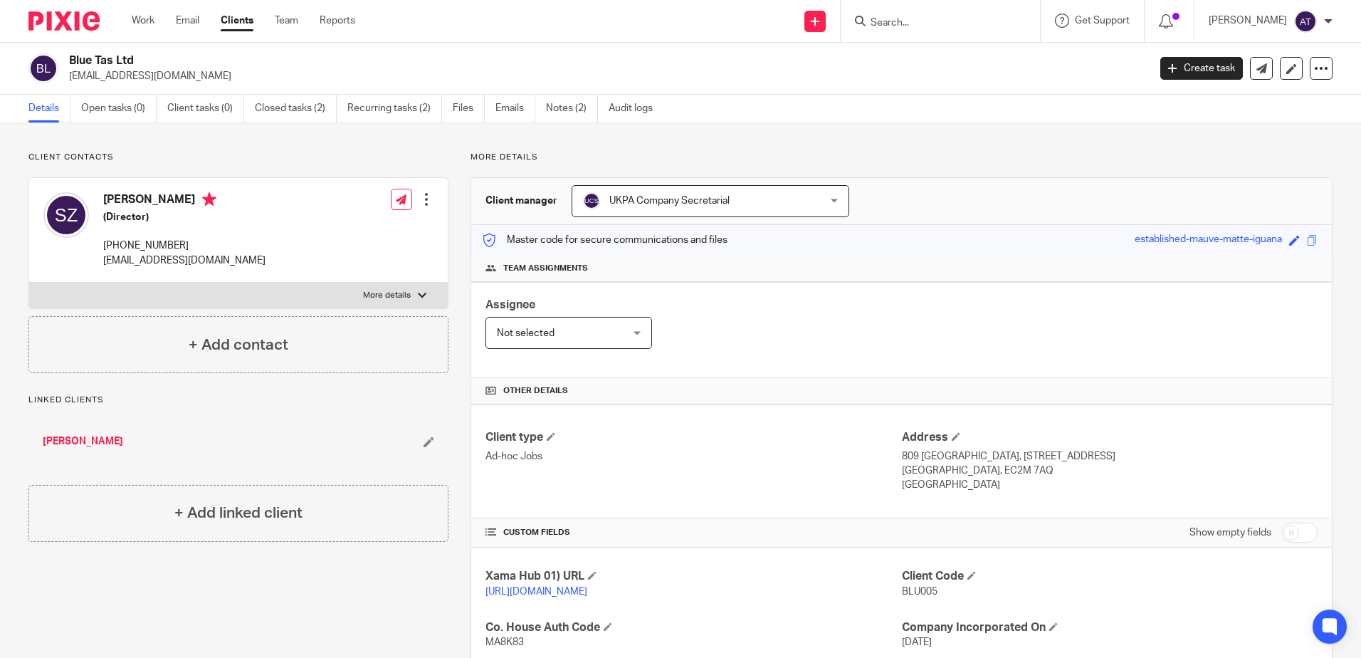
drag, startPoint x: 206, startPoint y: 245, endPoint x: 98, endPoint y: 249, distance: 108.3
click at [98, 249] on div "[PERSON_NAME] (Director) [PHONE_NUMBER] [EMAIL_ADDRESS][DOMAIN_NAME]" at bounding box center [154, 230] width 222 height 90
copy p "[PHONE_NUMBER]"
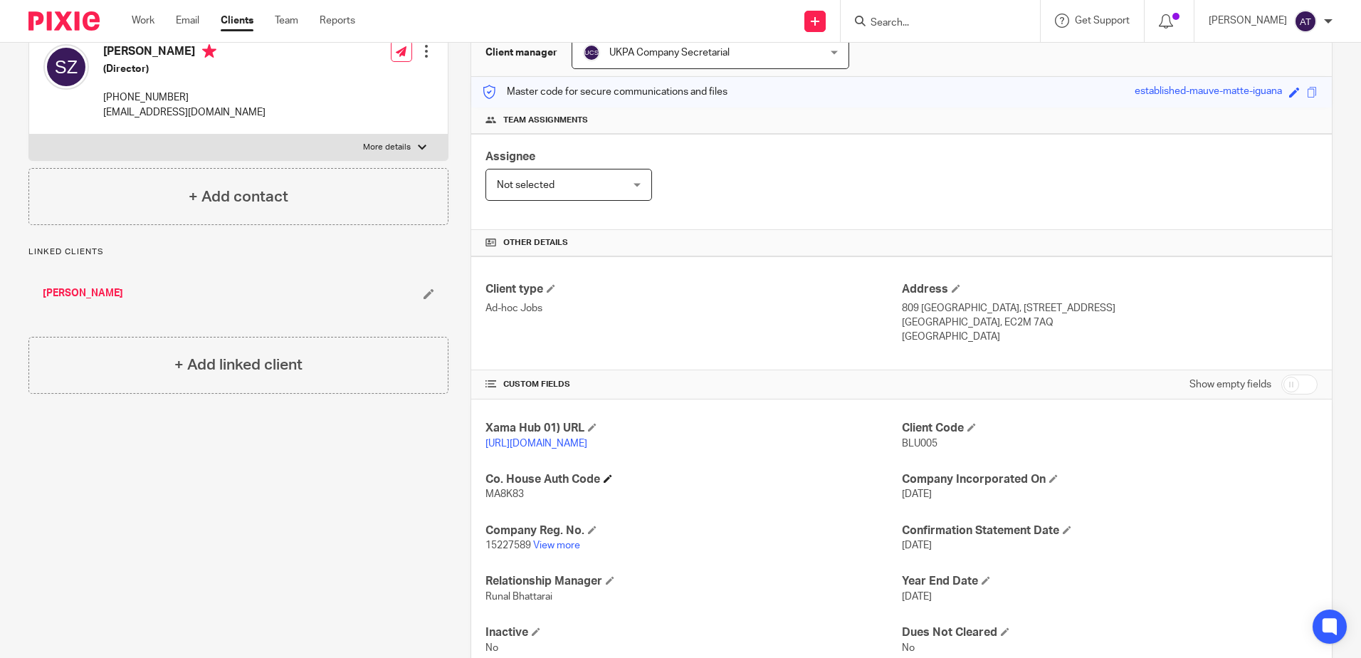
scroll to position [210, 0]
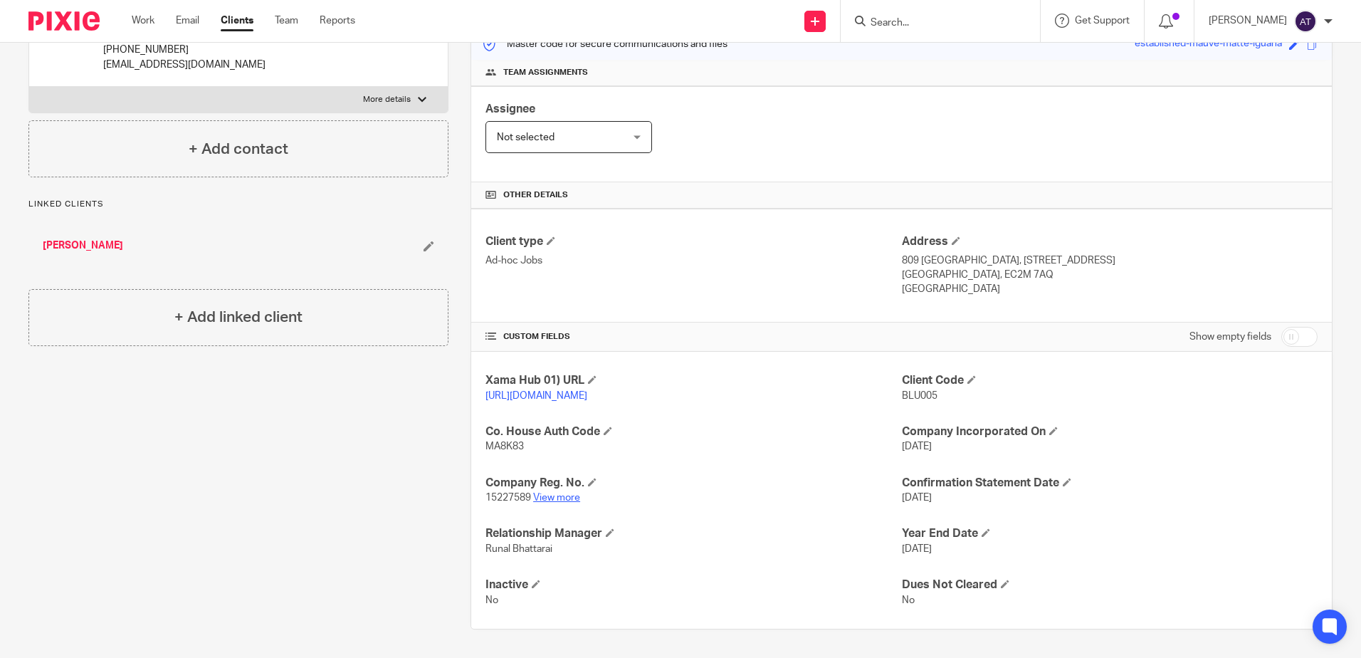
click at [549, 493] on link "View more" at bounding box center [556, 498] width 47 height 10
